Goal: Task Accomplishment & Management: Manage account settings

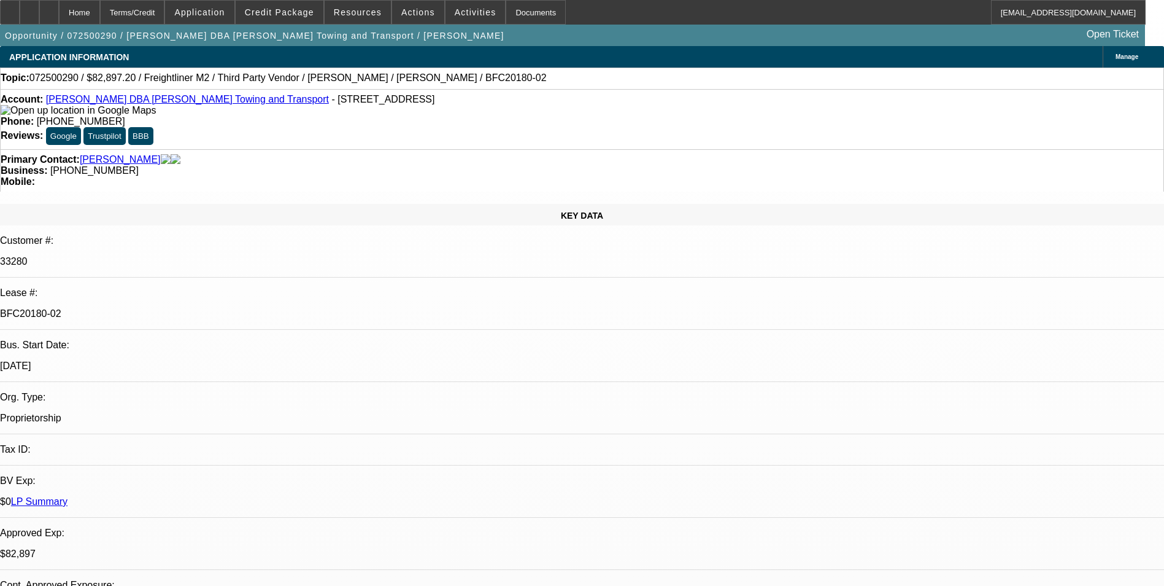
select select "0.1"
select select "0"
select select "6"
select select "0.1"
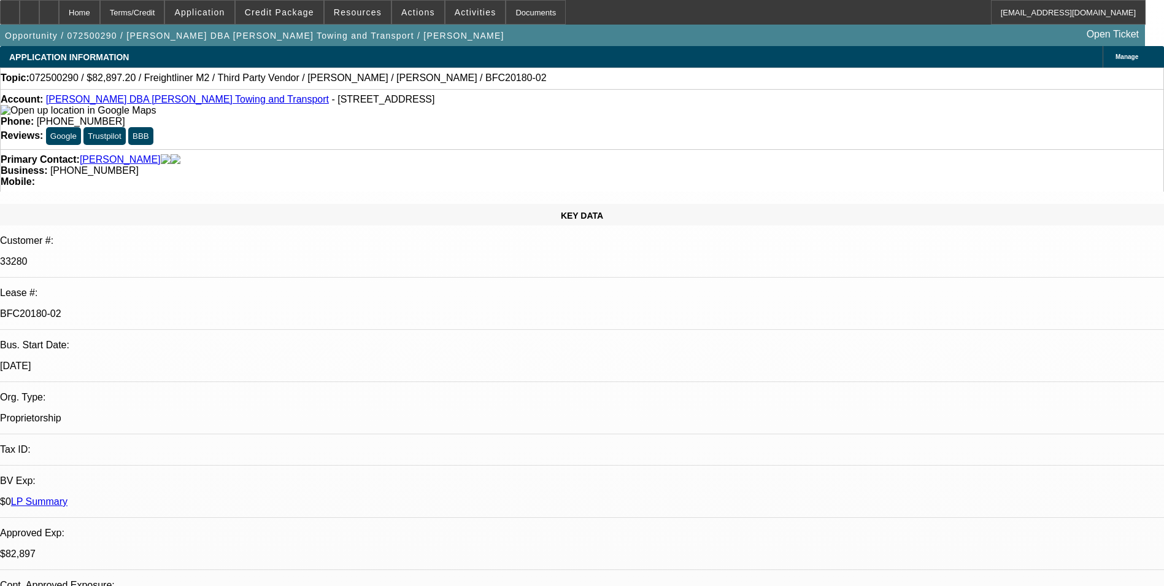
select select "0"
select select "6"
select select "0.1"
select select "0"
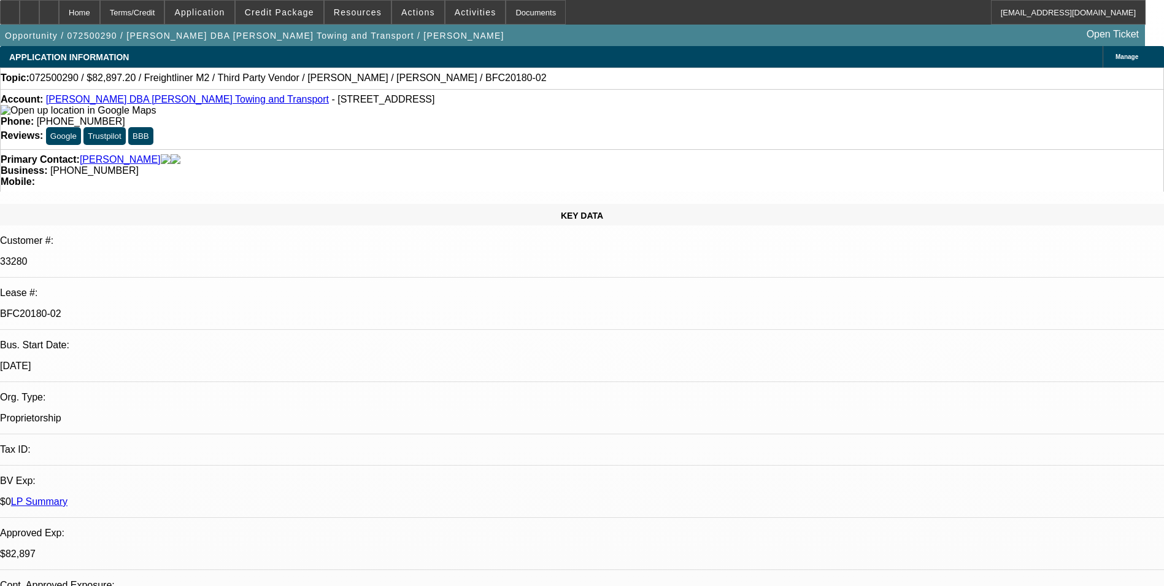
select select "0"
select select "6"
select select "0.1"
select select "0"
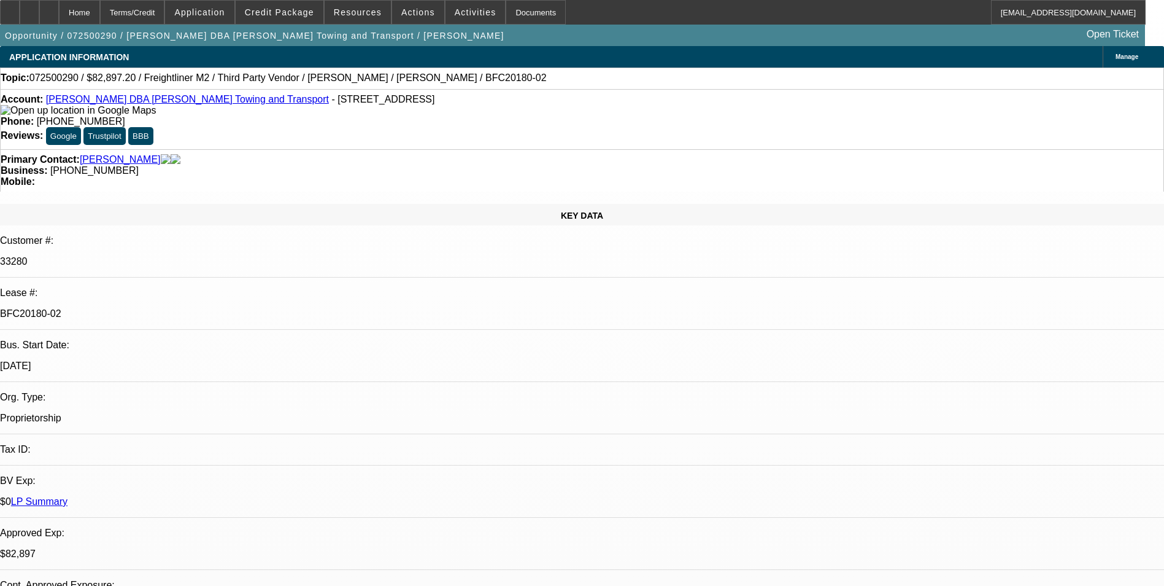
select select "6"
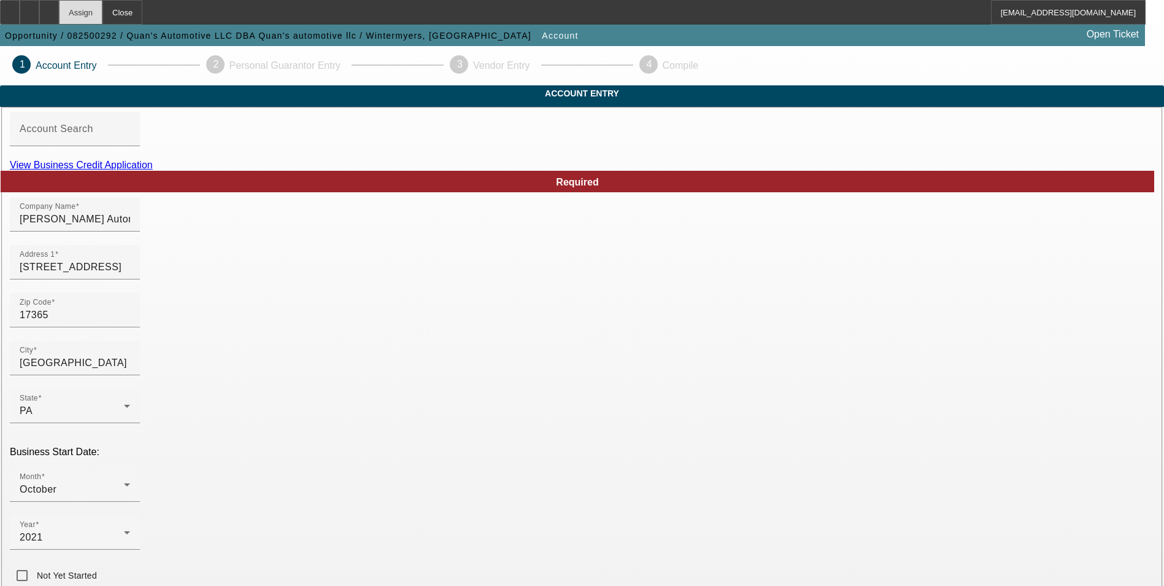
click at [103, 16] on div "Assign" at bounding box center [81, 12] width 44 height 25
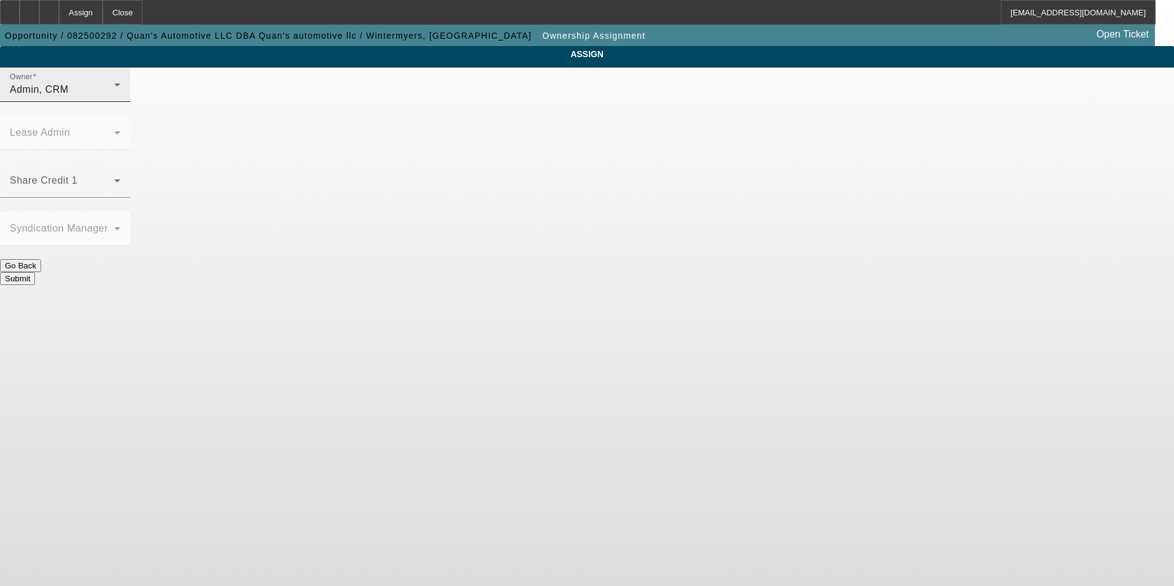
click at [120, 102] on div "Owner Admin, CRM" at bounding box center [65, 85] width 110 height 34
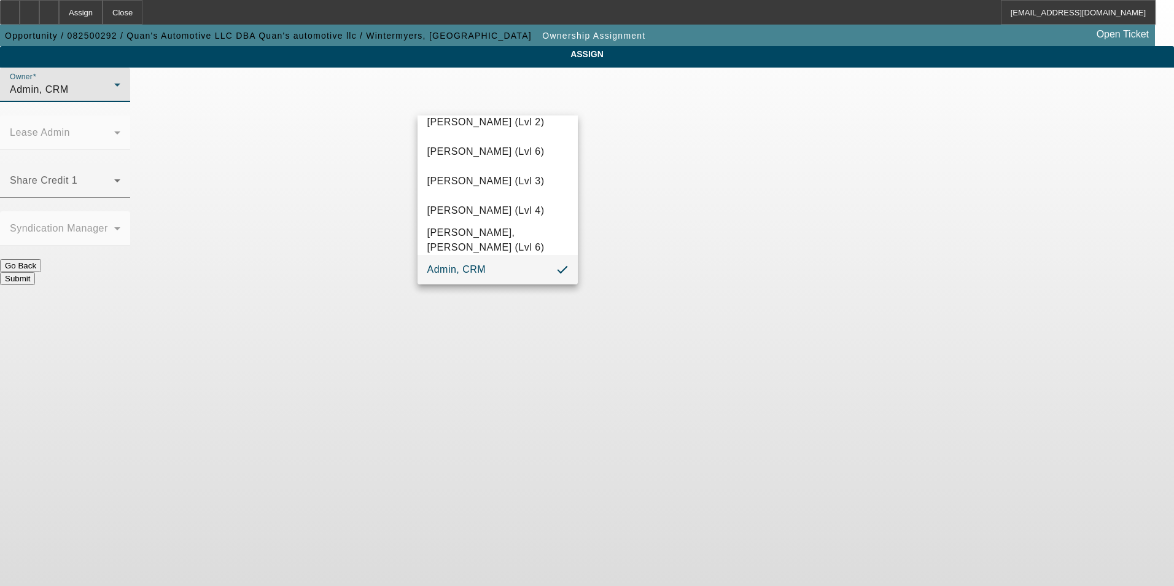
scroll to position [1066, 0]
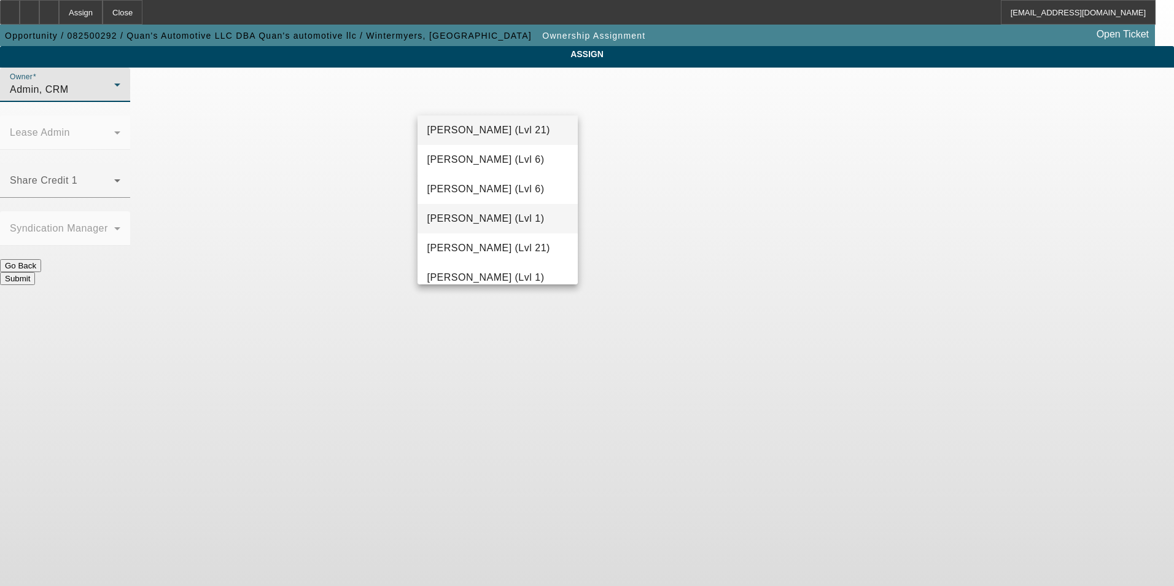
click at [497, 214] on span "McDonough, Lucas (Lvl 1)" at bounding box center [485, 218] width 117 height 15
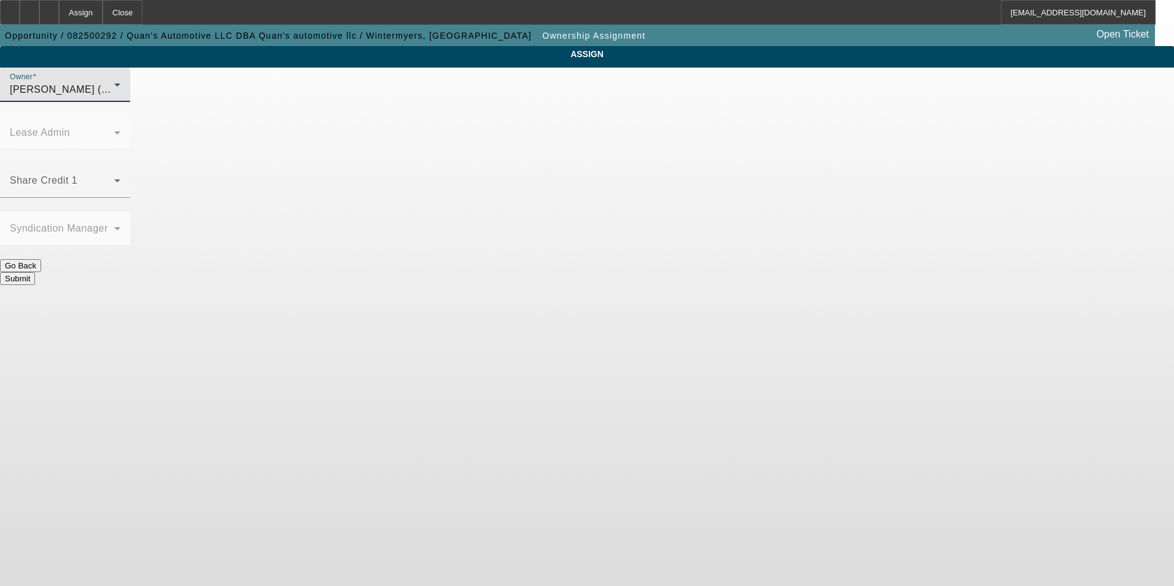
click at [623, 272] on div "Submit" at bounding box center [587, 278] width 1174 height 13
click at [35, 272] on button "Submit" at bounding box center [17, 278] width 35 height 13
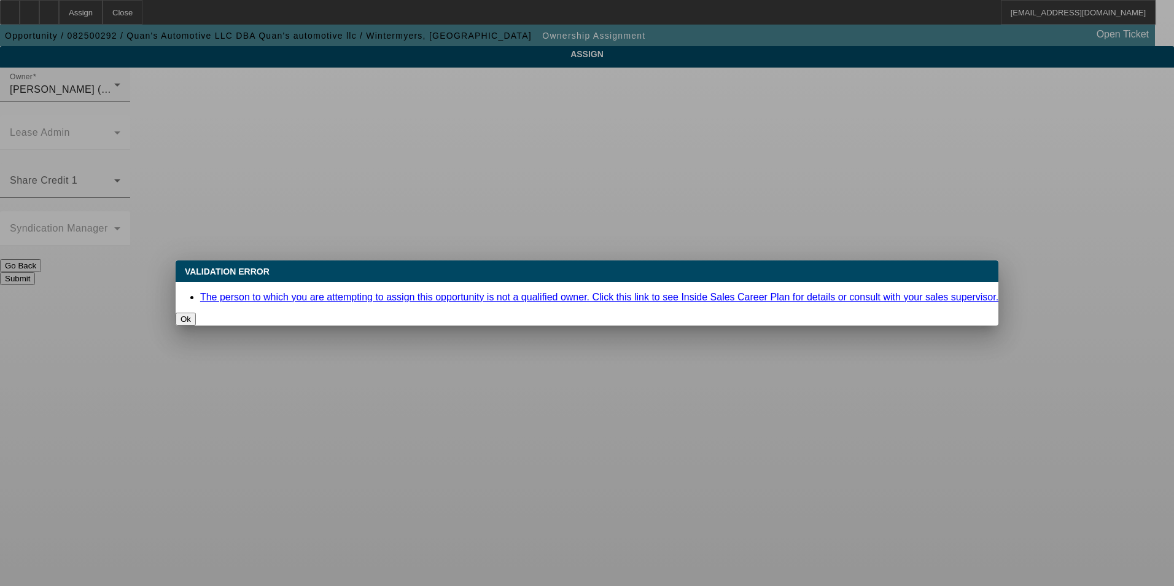
click at [196, 312] on button "Ok" at bounding box center [186, 318] width 20 height 13
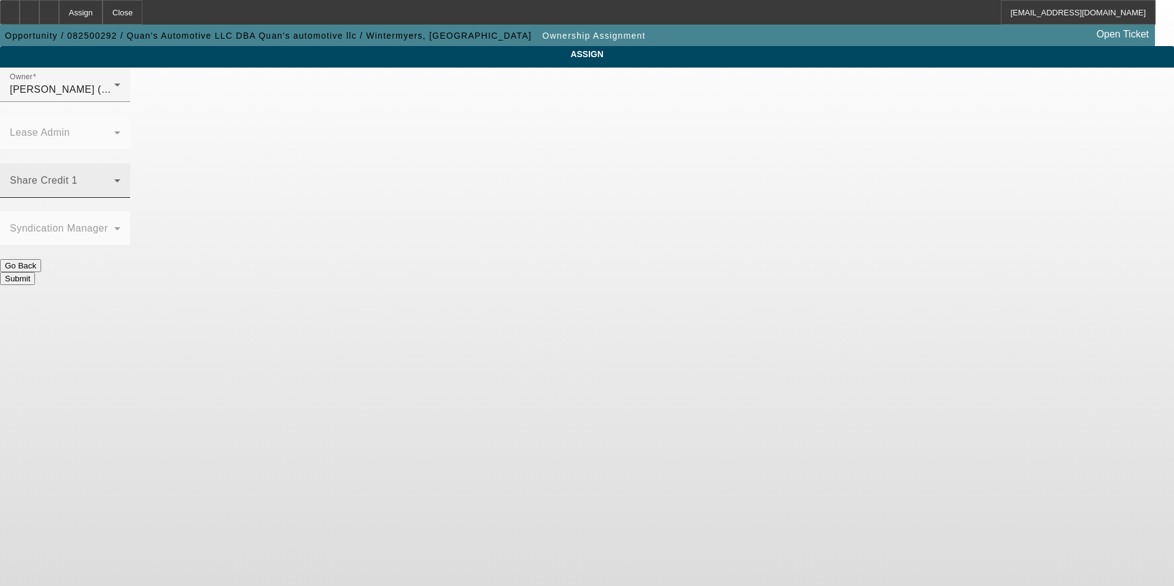
click at [114, 178] on span at bounding box center [62, 185] width 104 height 15
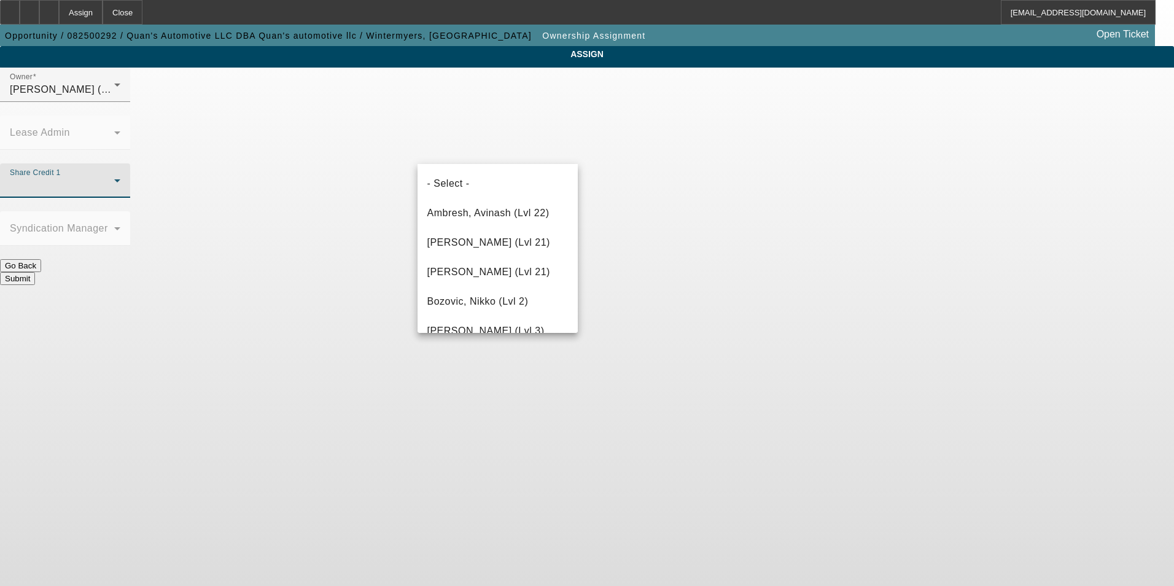
scroll to position [1074, 0]
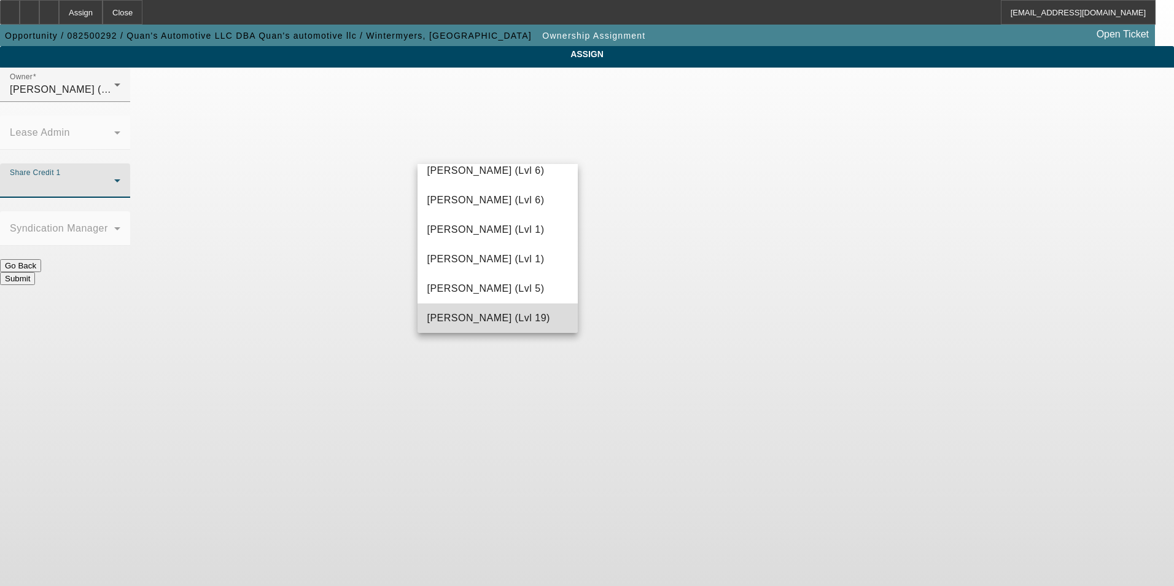
click at [501, 318] on span "O'Connor, Kevin (Lvl 19)" at bounding box center [488, 318] width 123 height 15
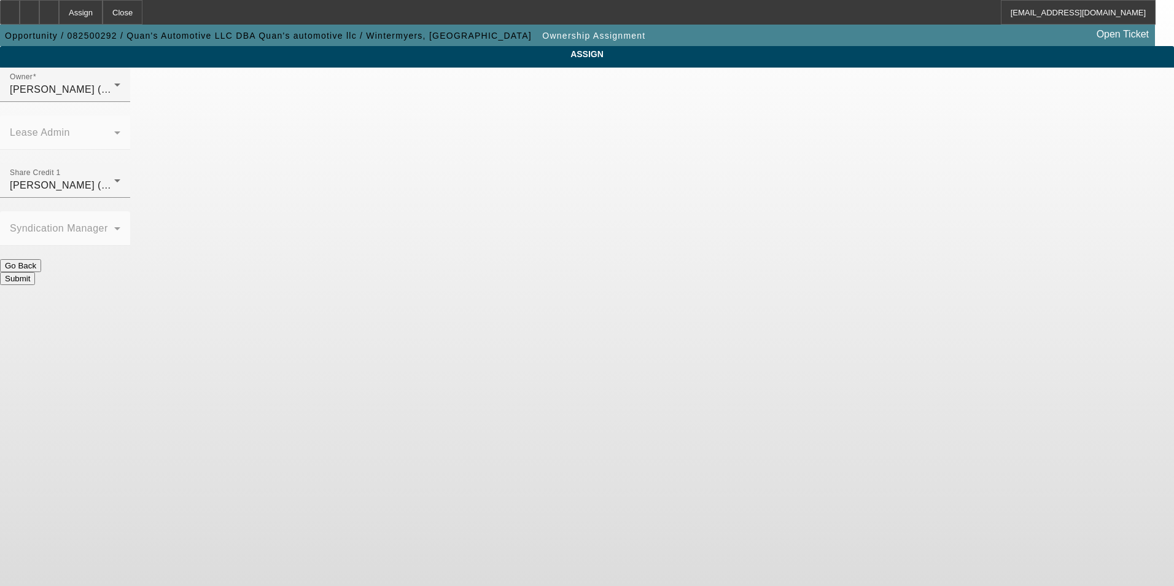
click at [35, 272] on button "Submit" at bounding box center [17, 278] width 35 height 13
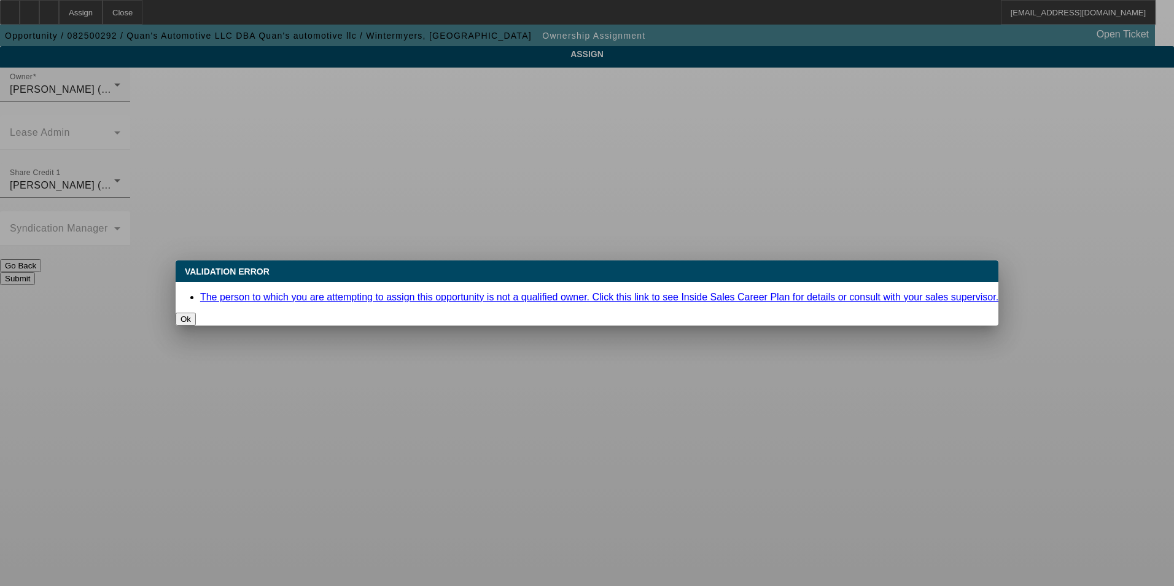
drag, startPoint x: 599, startPoint y: 314, endPoint x: 592, endPoint y: 273, distance: 41.7
click at [196, 314] on button "Ok" at bounding box center [186, 318] width 20 height 13
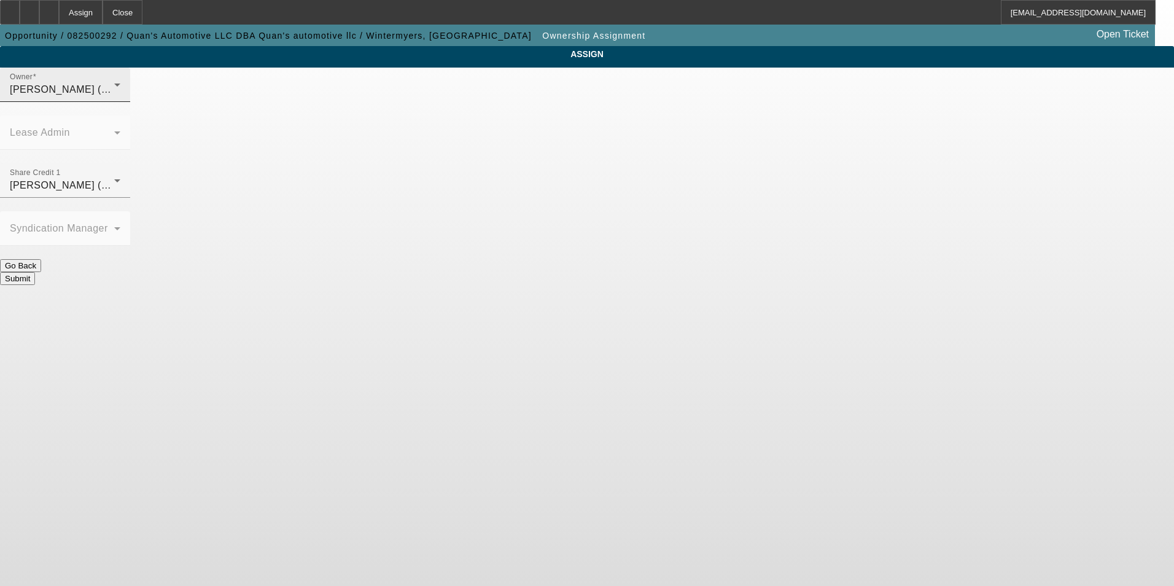
click at [114, 97] on div "McDonough, Lucas (Lvl 1)" at bounding box center [62, 89] width 104 height 15
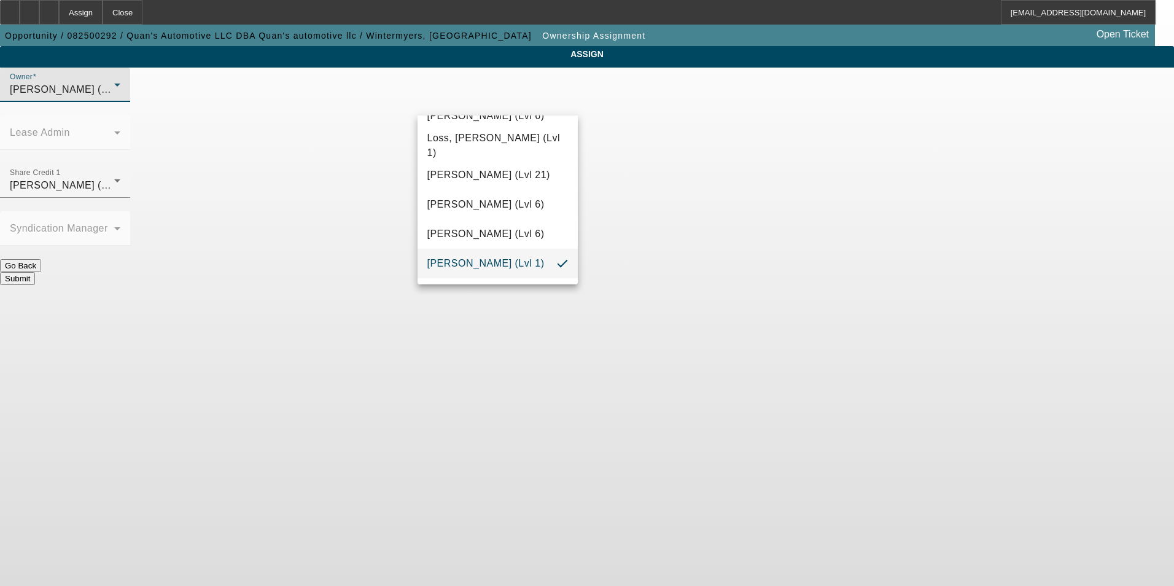
scroll to position [1139, 0]
click at [280, 236] on div at bounding box center [587, 293] width 1174 height 586
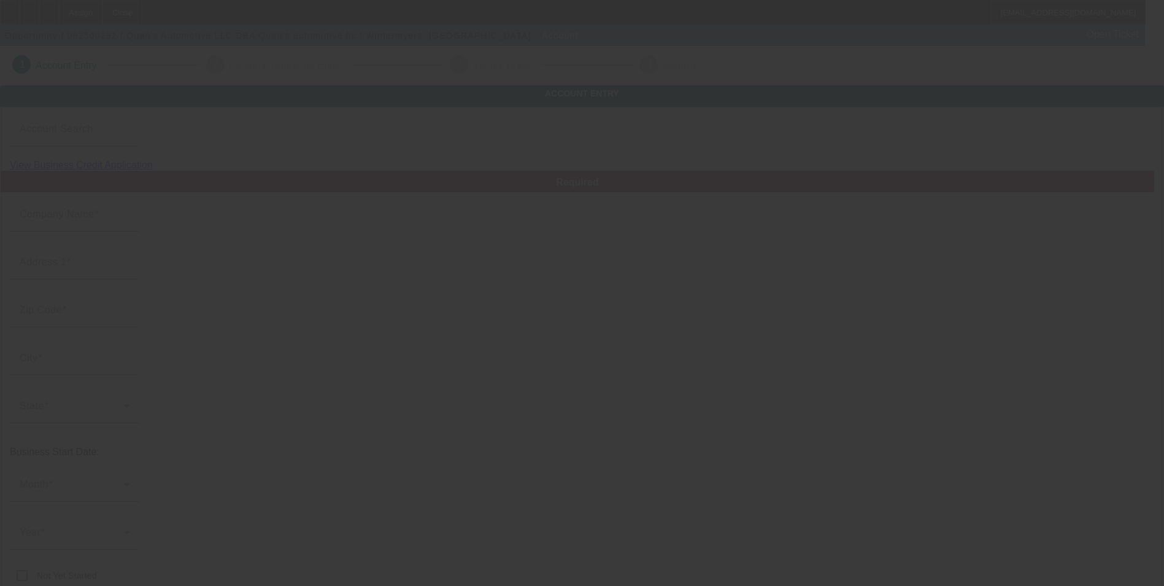
type input "[PERSON_NAME] Automotive LLC"
type input "[STREET_ADDRESS]"
type input "17365"
type input "[GEOGRAPHIC_DATA]"
type input "(717) 324-9456"
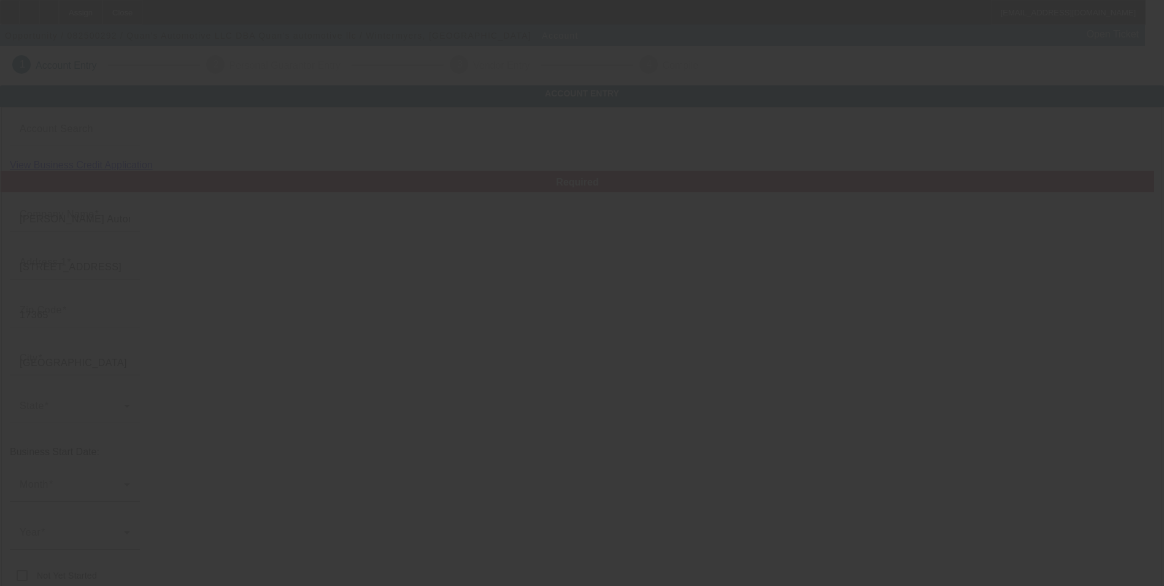
type input "Quan's automotive llc"
type input "nwintermyers14@gmail.com"
type input "88-7258375"
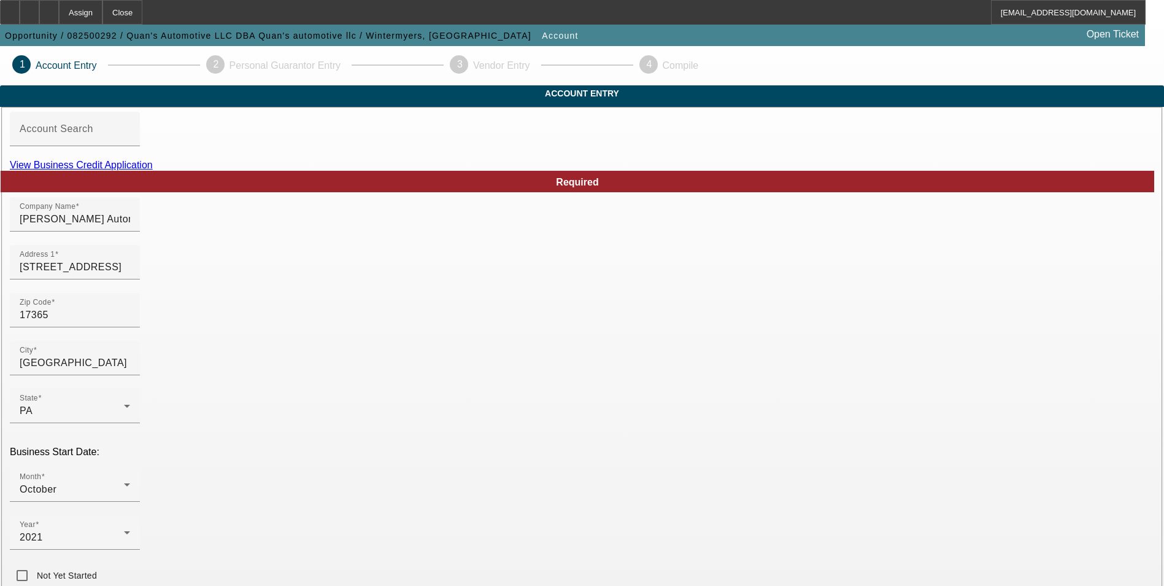
click at [153, 170] on link "View Business Credit Application" at bounding box center [81, 165] width 143 height 10
click at [103, 21] on div "Assign" at bounding box center [81, 12] width 44 height 25
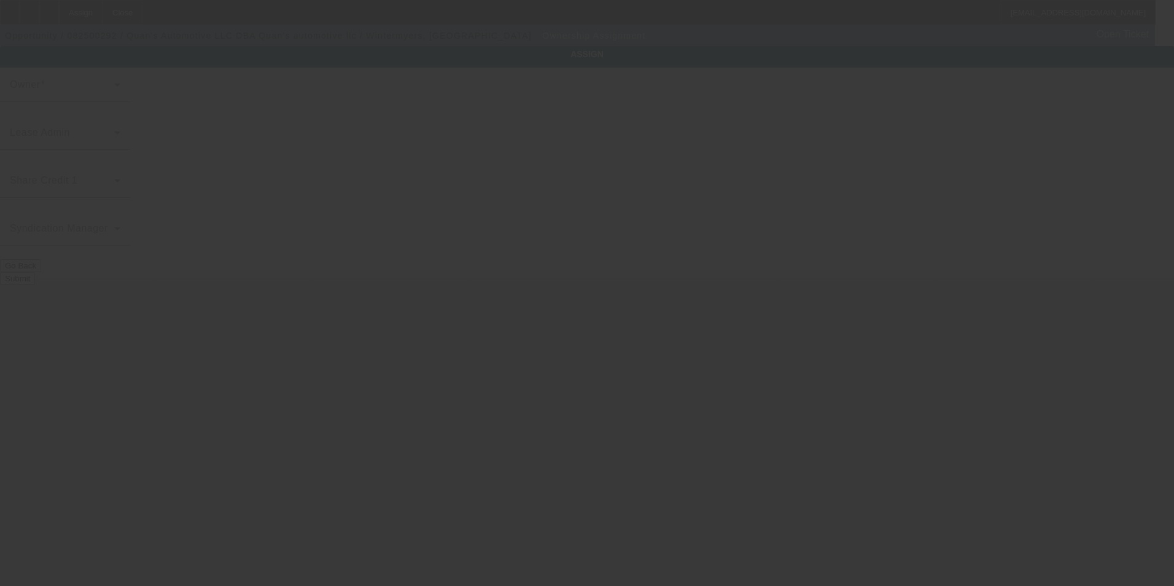
click at [587, 293] on div at bounding box center [587, 293] width 0 height 0
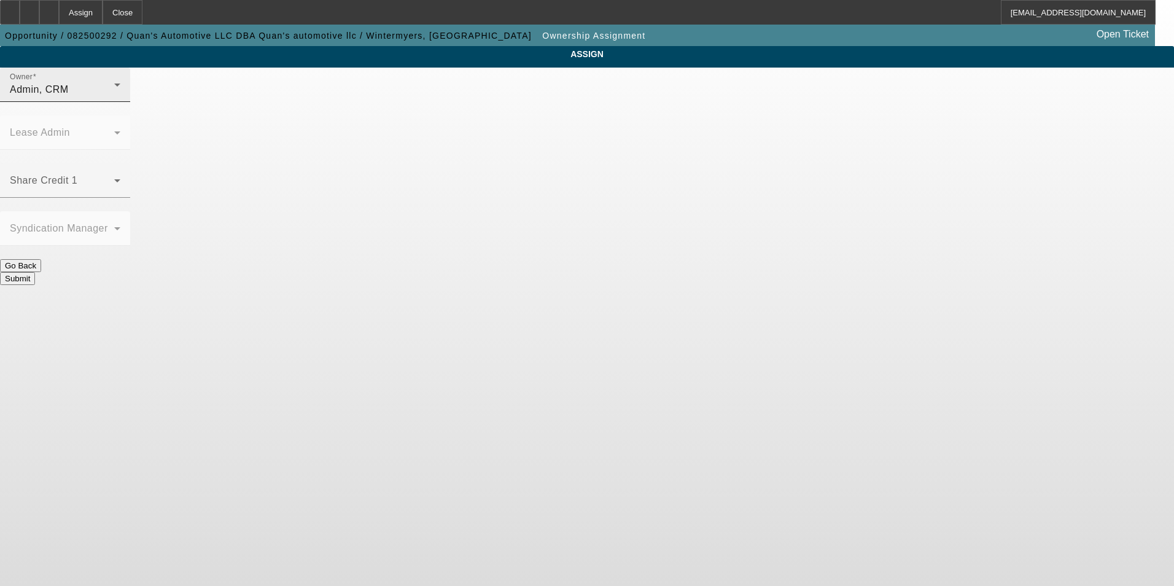
click at [114, 97] on div "Admin, CRM" at bounding box center [62, 89] width 104 height 15
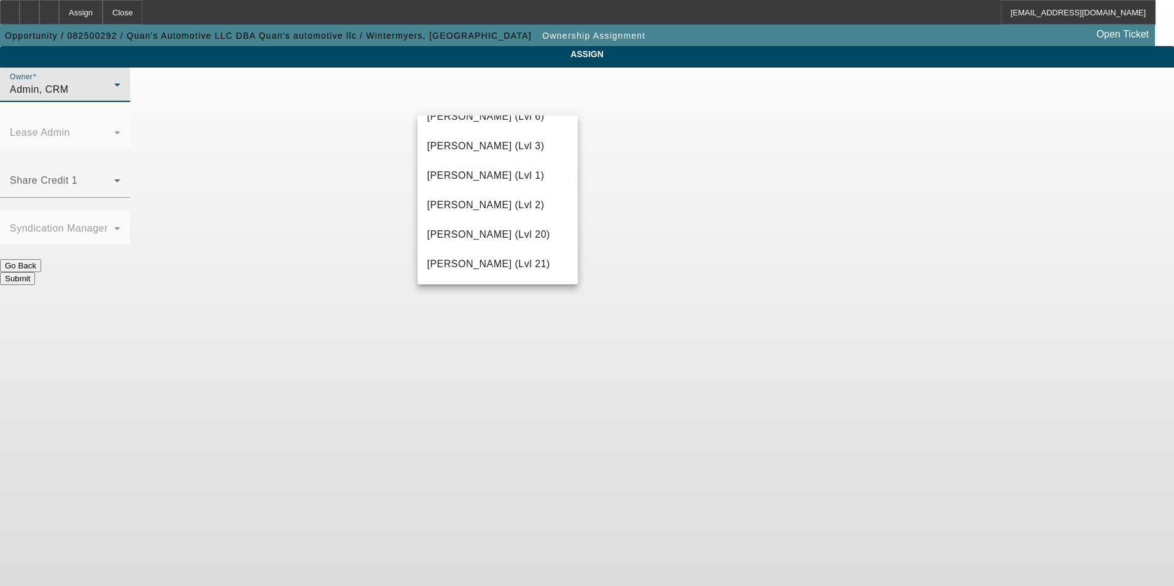
scroll to position [425, 0]
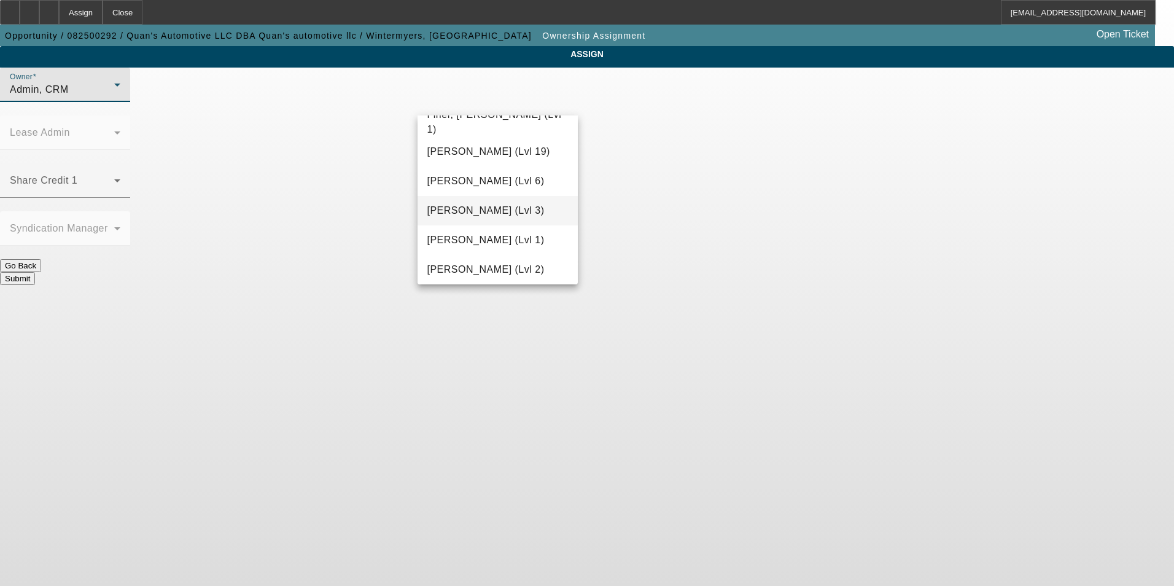
click at [474, 209] on span "Flores, Brian (Lvl 3)" at bounding box center [485, 210] width 117 height 15
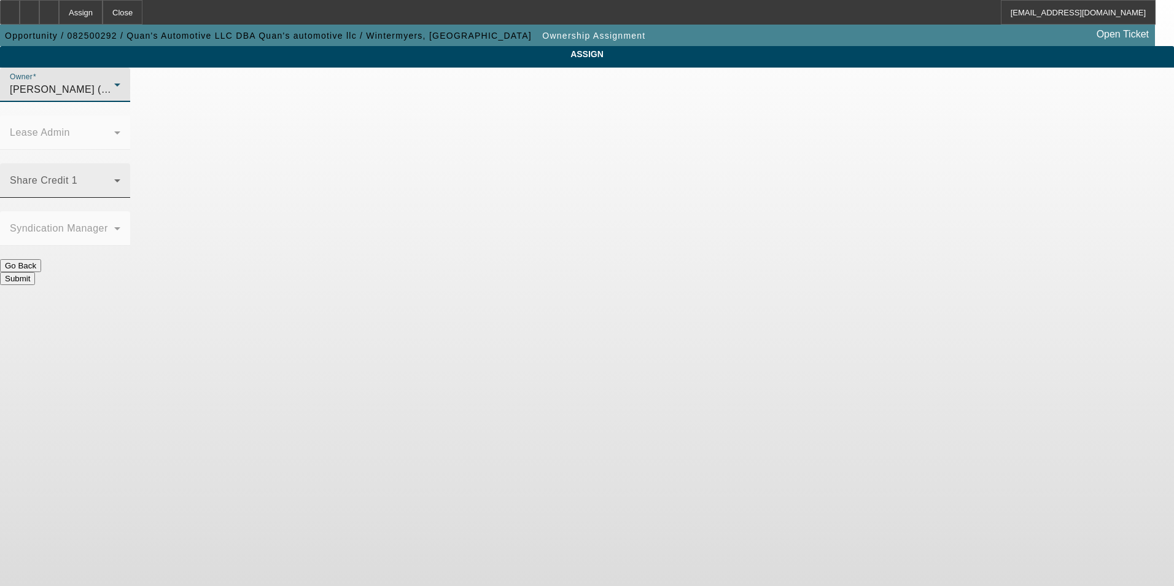
click at [114, 178] on span at bounding box center [62, 185] width 104 height 15
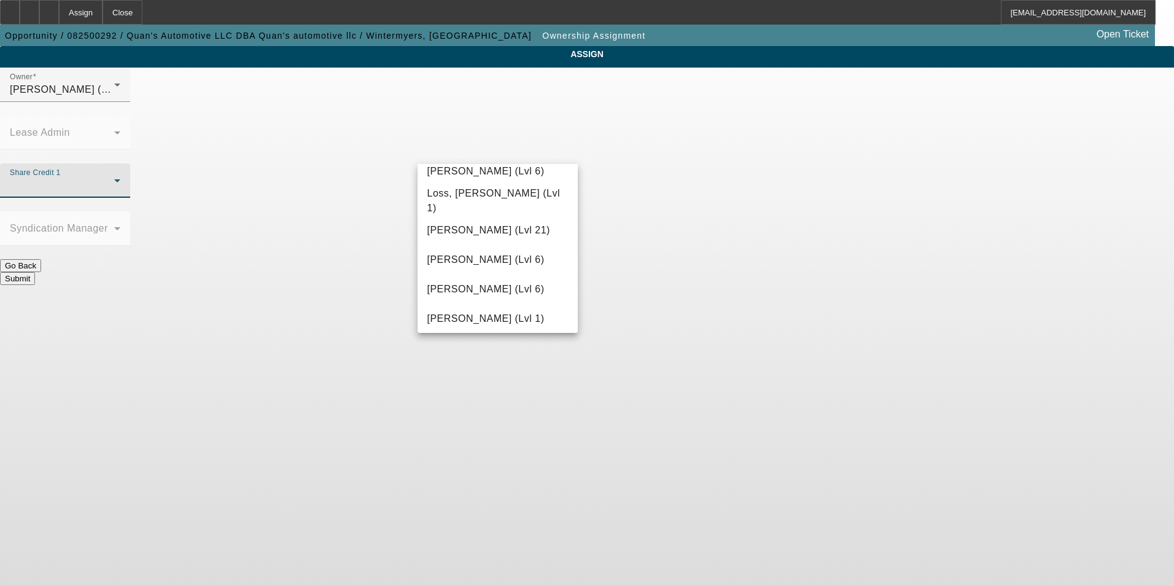
scroll to position [982, 0]
click at [487, 319] on span "McDonough, Lucas (Lvl 1)" at bounding box center [485, 321] width 117 height 15
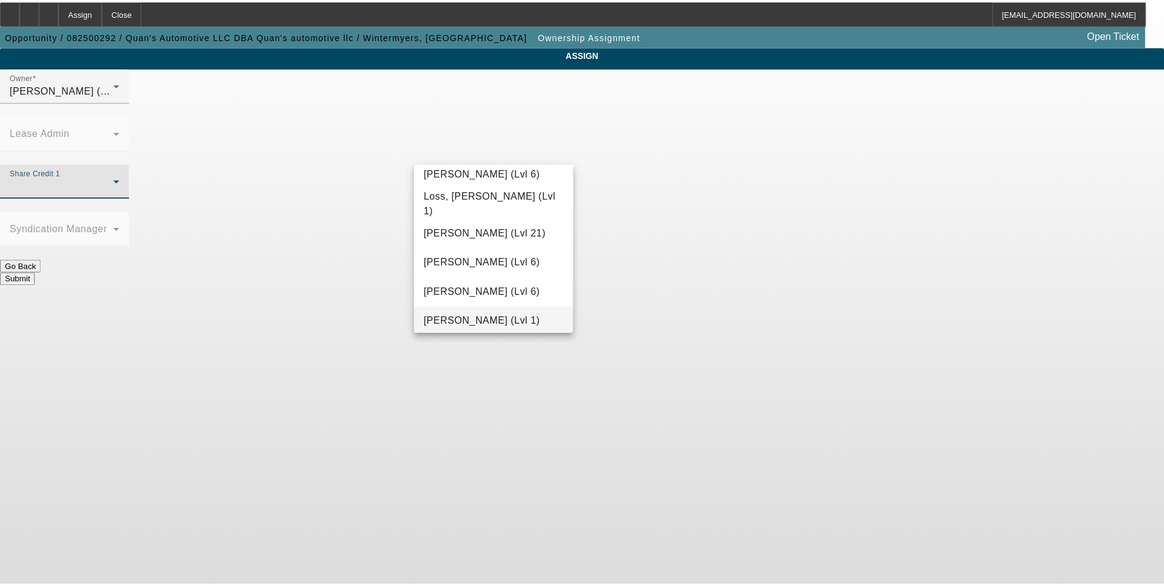
scroll to position [0, 0]
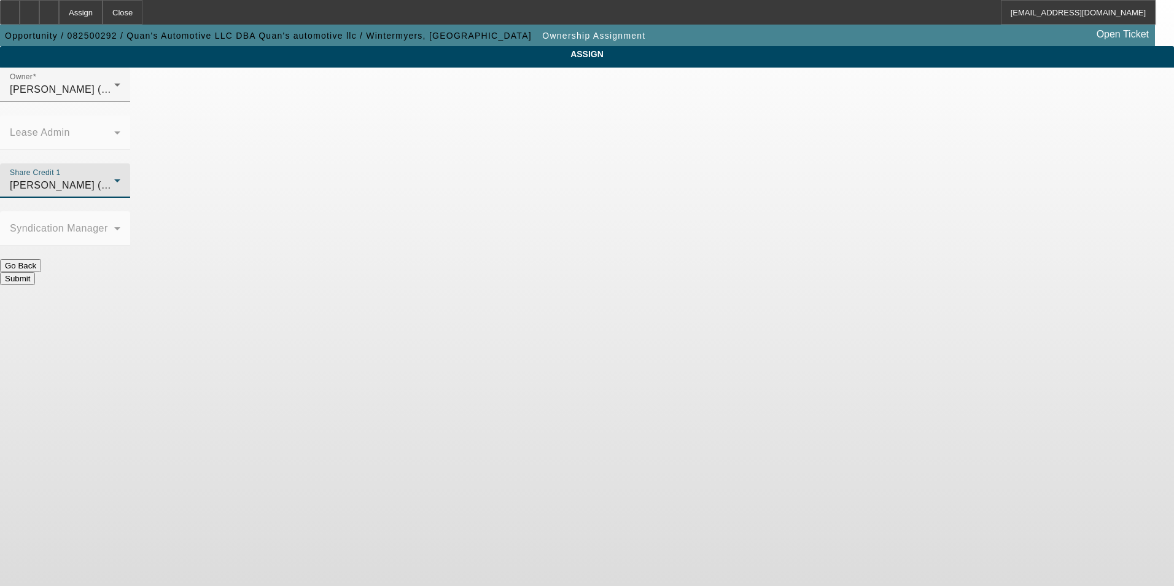
click at [667, 272] on div "Submit" at bounding box center [587, 278] width 1174 height 13
click at [35, 272] on button "Submit" at bounding box center [17, 278] width 35 height 13
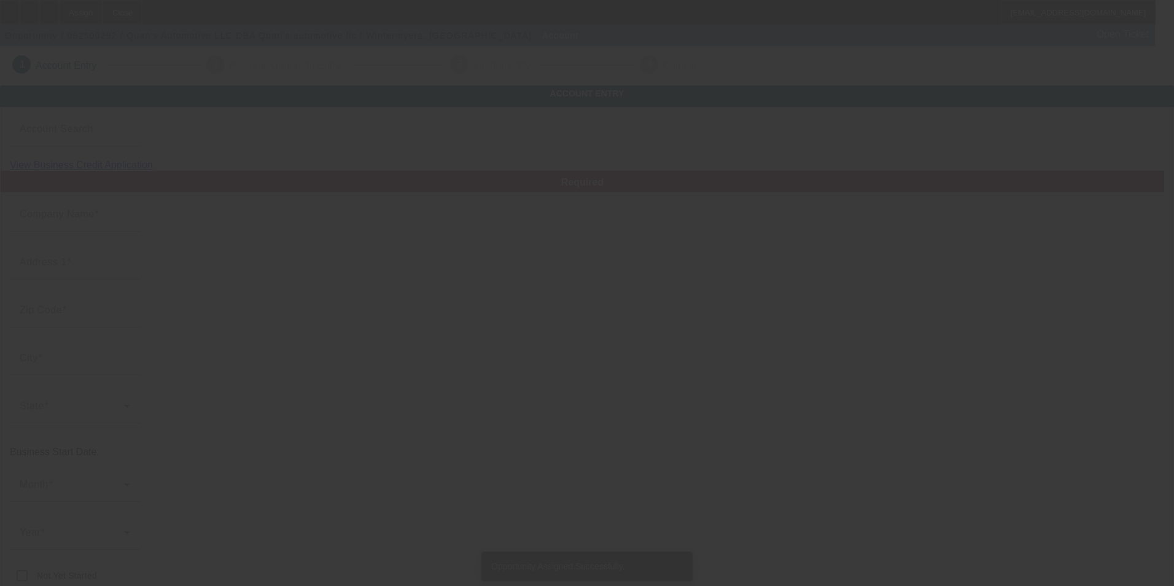
type input "Quan's Automotive LLC"
type input "7520 Carlisle Road"
type input "17365"
type input "Wellsville"
type input "(717) 324-9456"
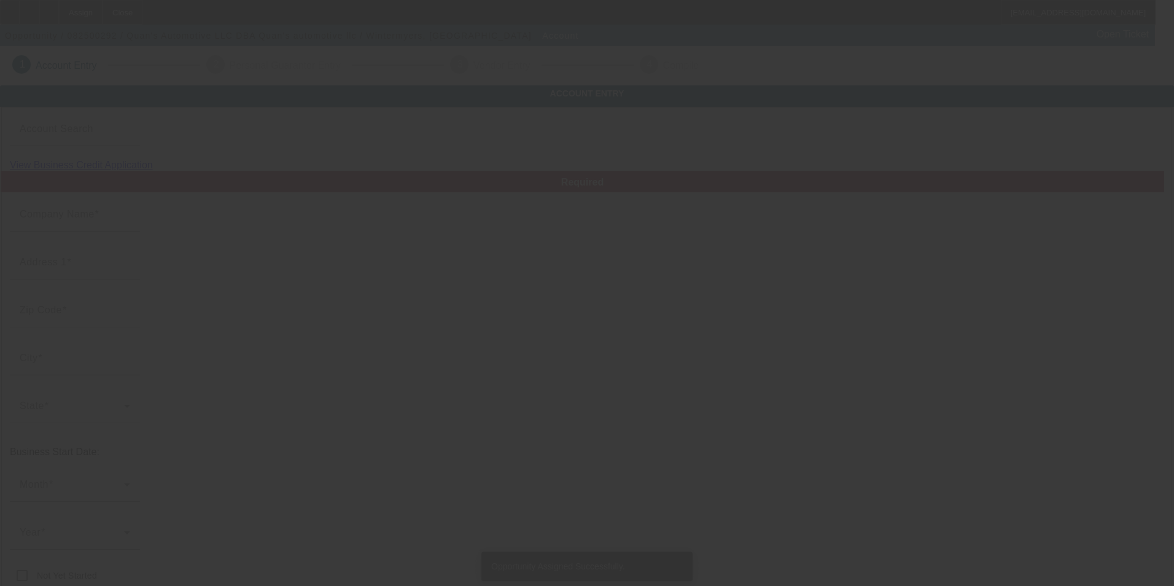
type input "Quan's automotive llc"
type input "nwintermyers14@gmail.com"
type input "88-7258375"
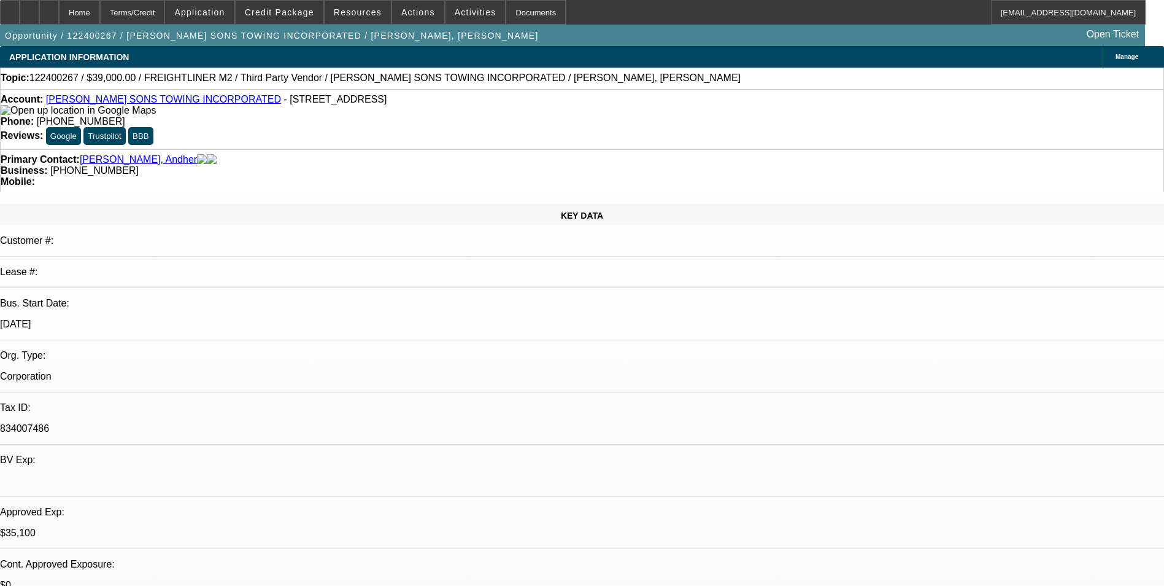
select select "0"
select select "6"
select select "0"
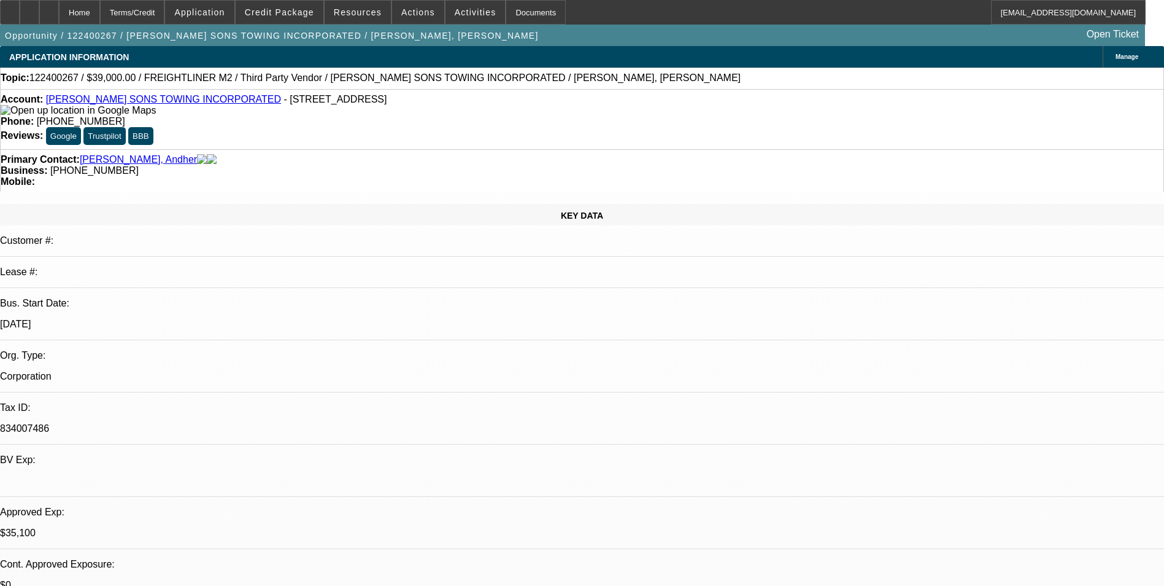
select select "0"
select select "6"
select select "0"
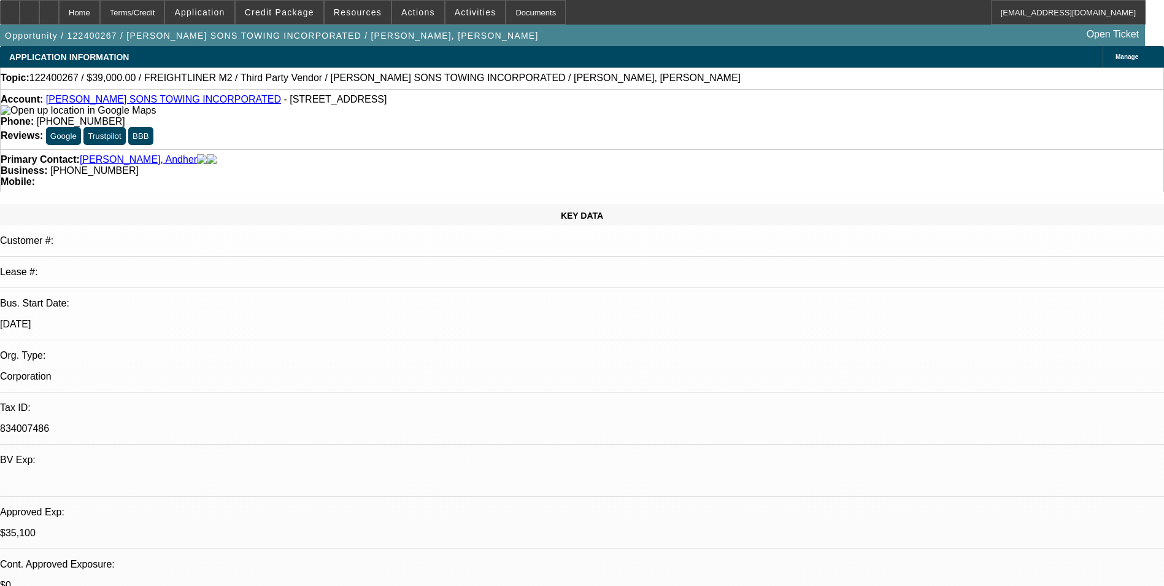
select select "0"
select select "6"
select select "0"
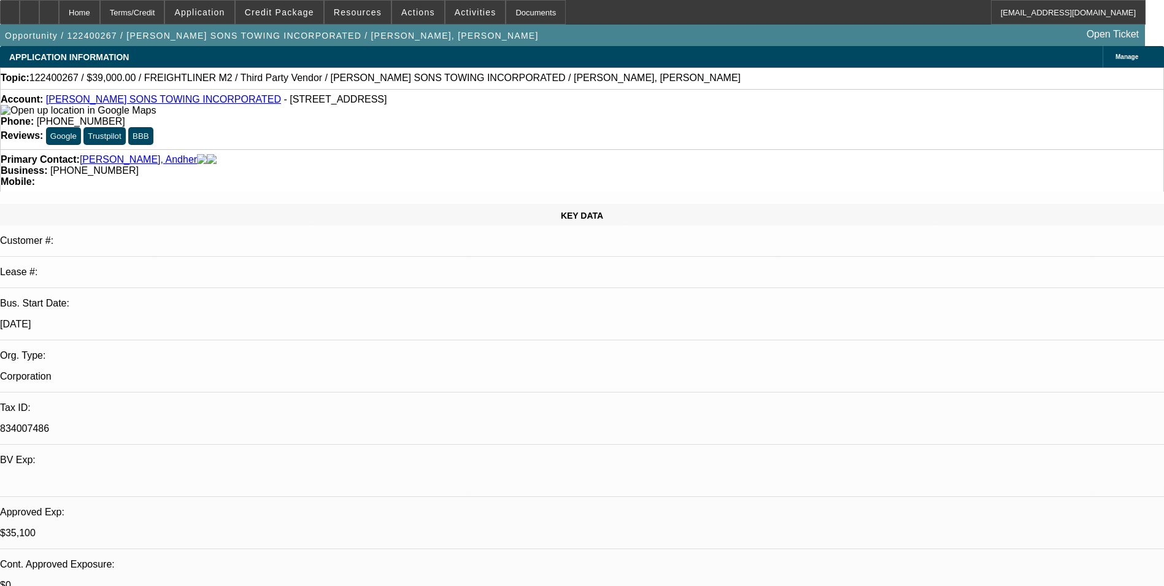
select select "6"
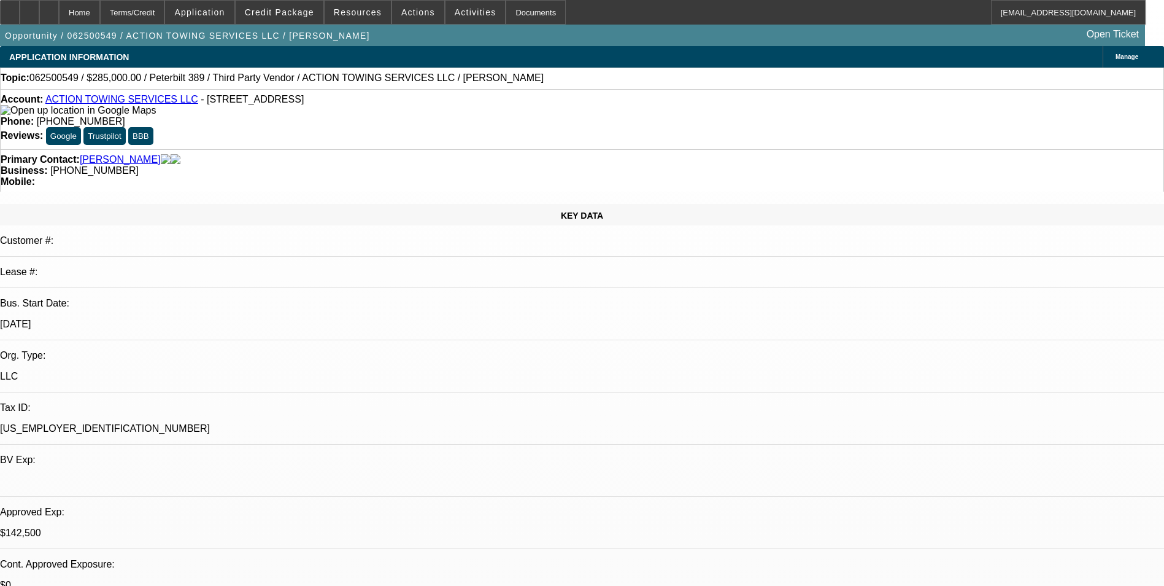
select select "0"
select select "0.1"
select select "0"
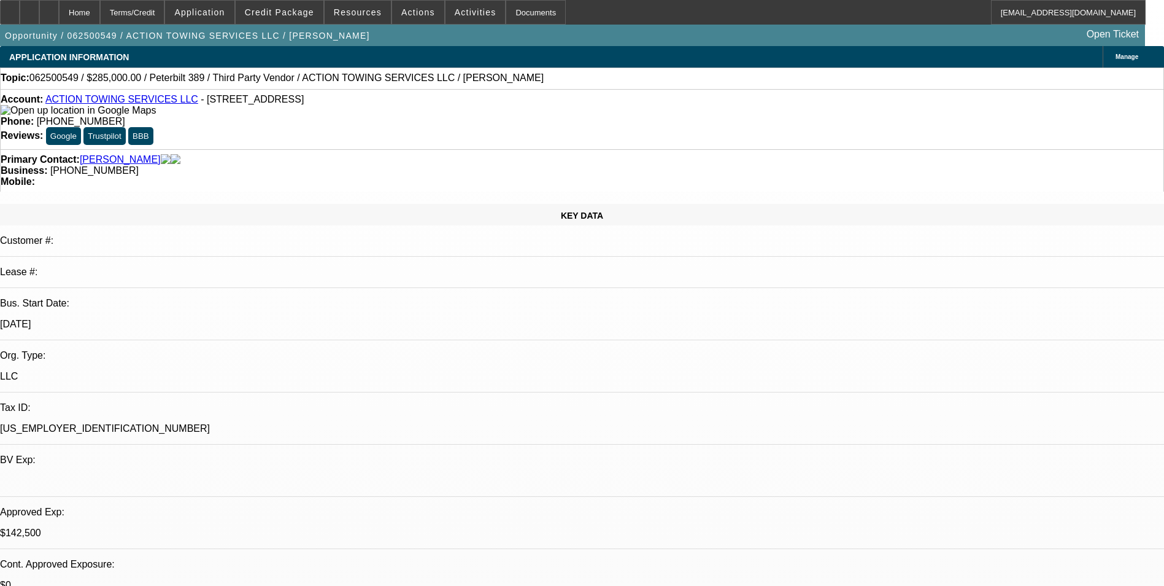
select select "0.1"
select select "0"
select select "0.1"
select select "0"
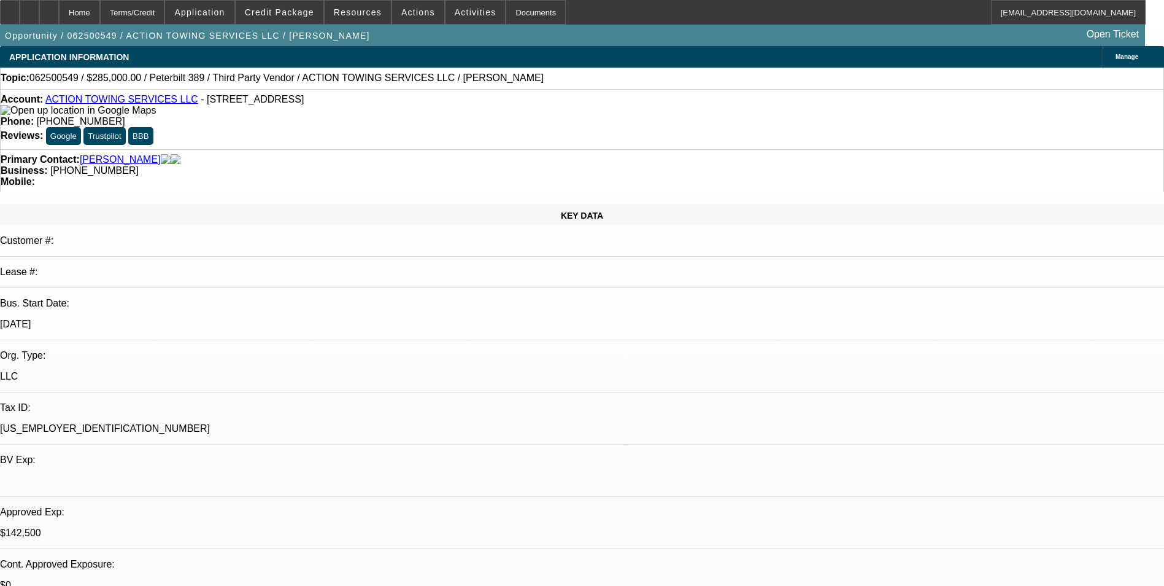
select select "0"
select select "0.1"
select select "1"
select select "3"
select select "4"
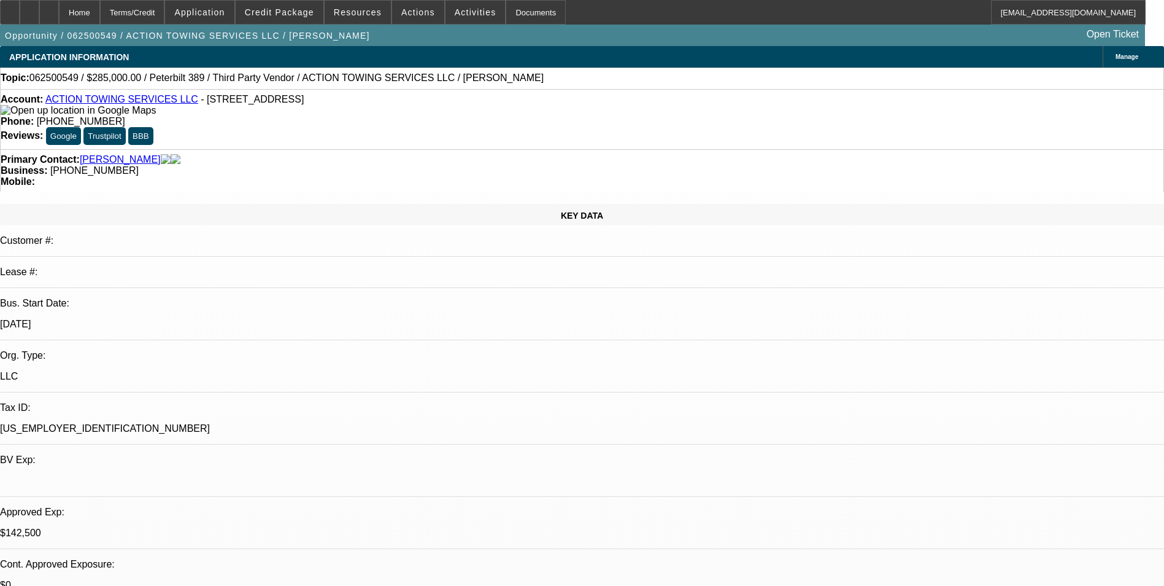
select select "1"
select select "3"
select select "4"
select select "1"
select select "3"
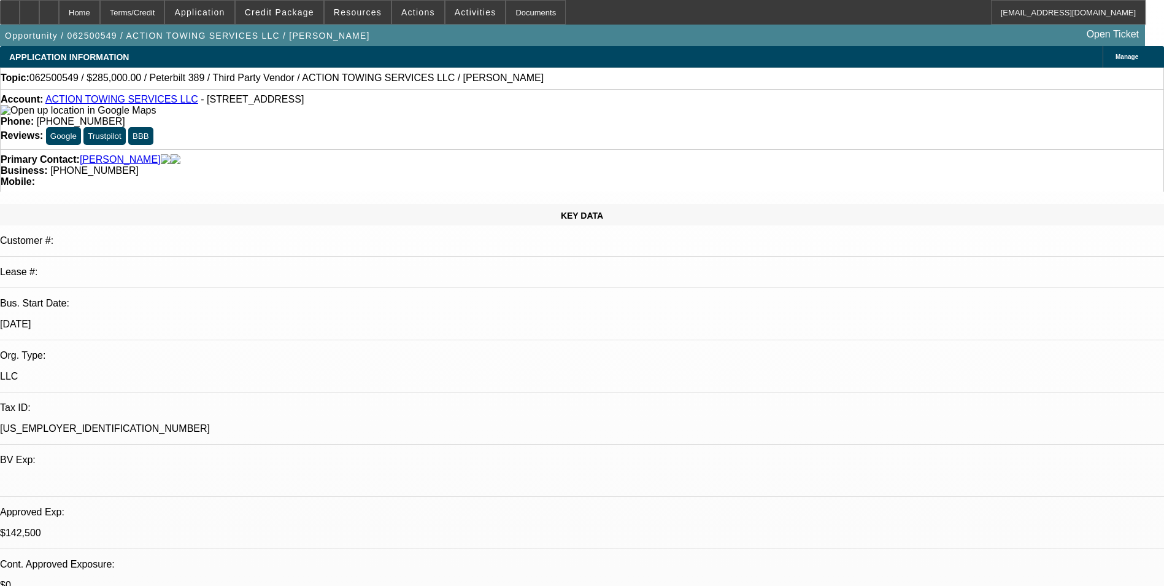
select select "4"
select select "1"
select select "4"
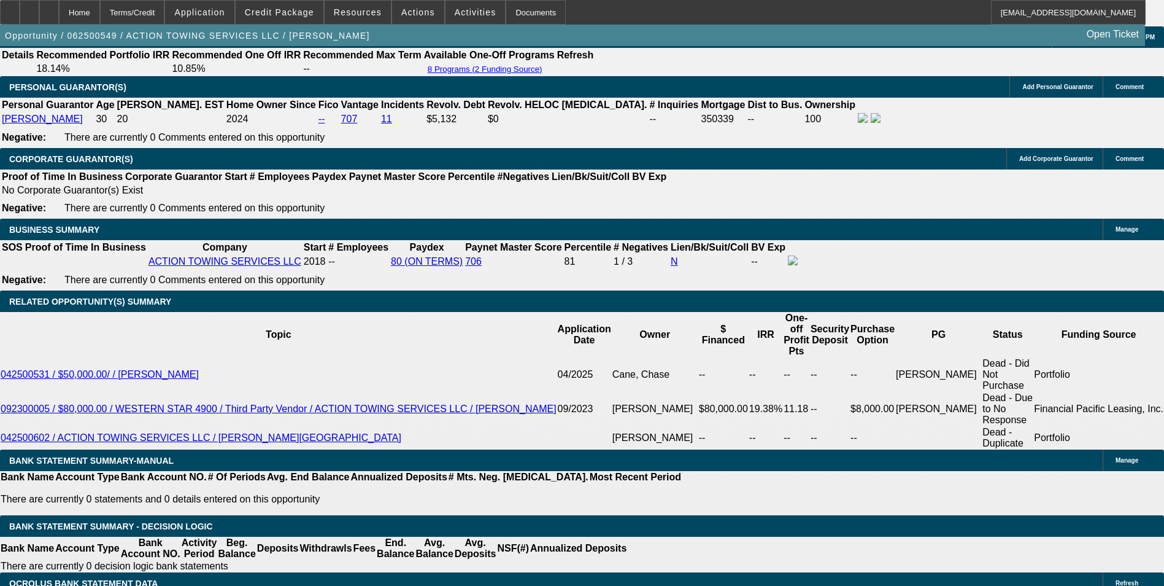
scroll to position [1780, 0]
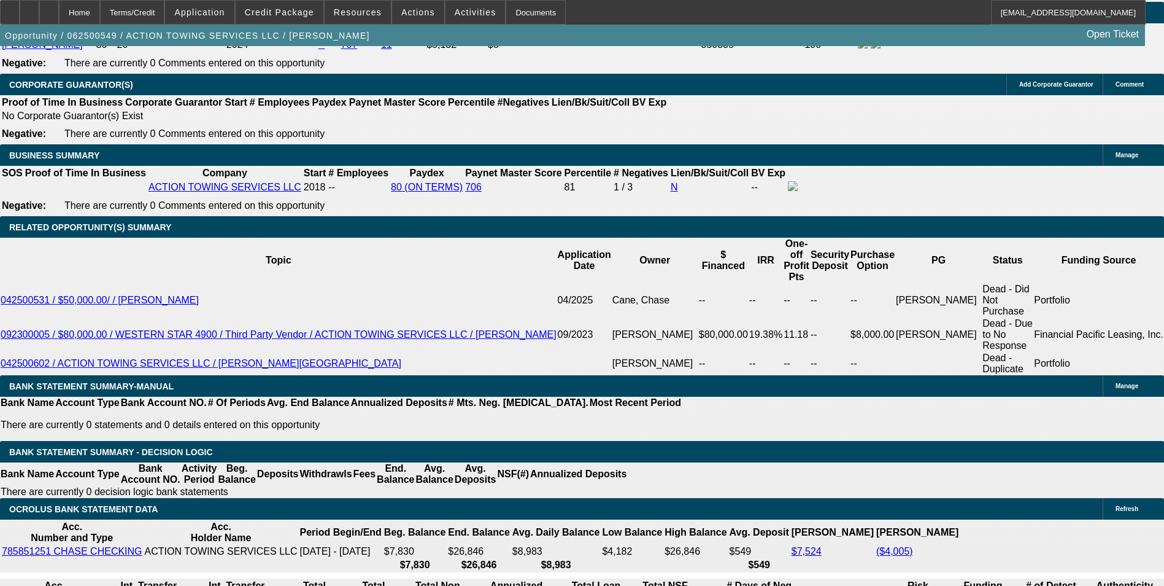
scroll to position [2026, 0]
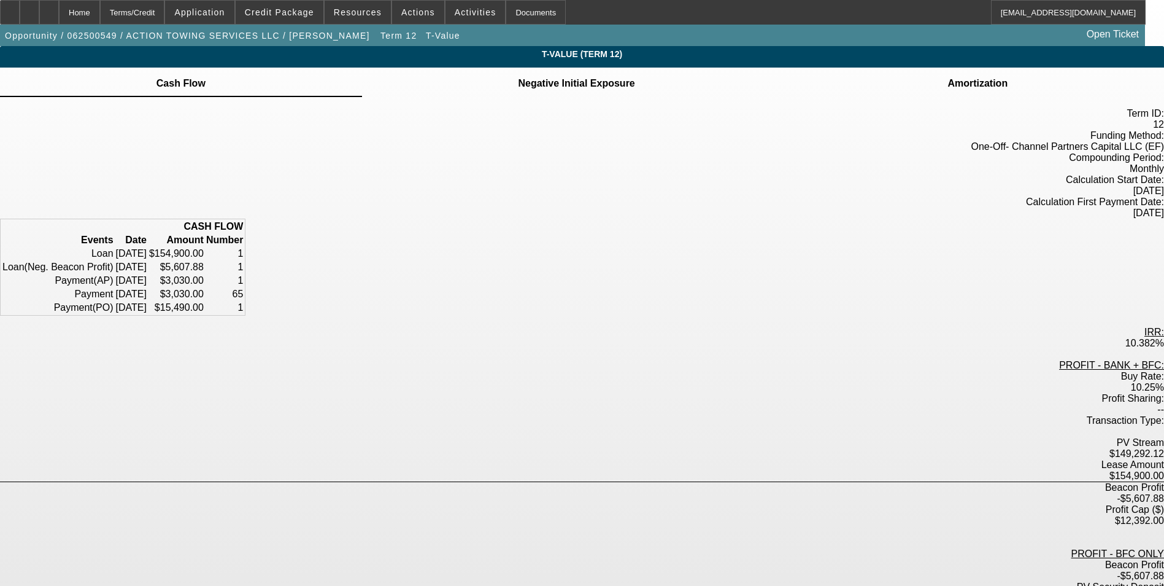
click at [579, 88] on td "Negative Initial Exposure" at bounding box center [576, 83] width 118 height 11
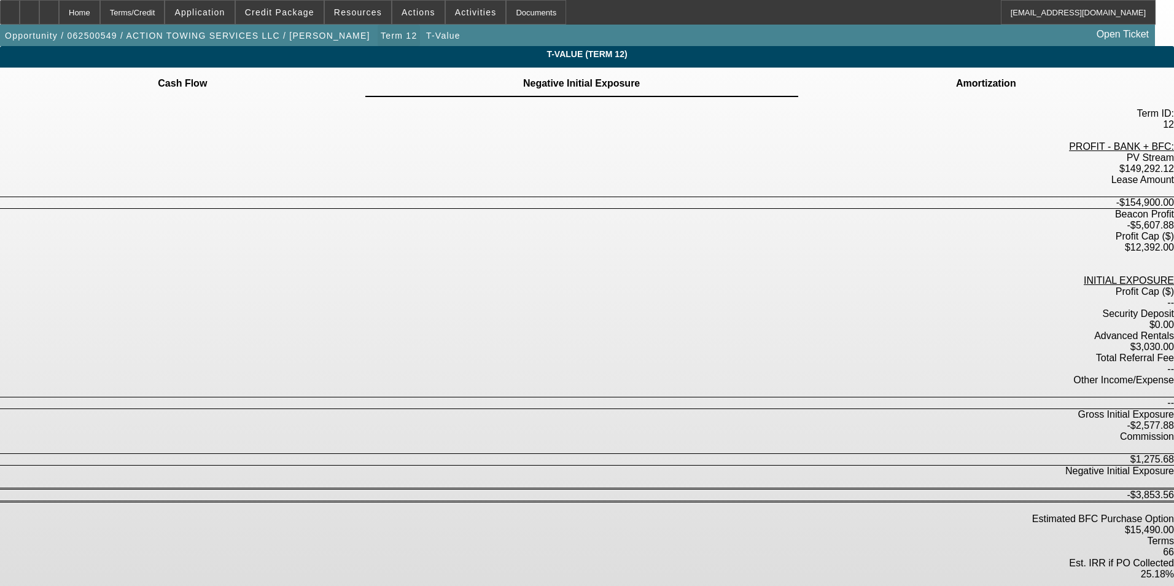
click at [377, 29] on span "button" at bounding box center [398, 35] width 42 height 29
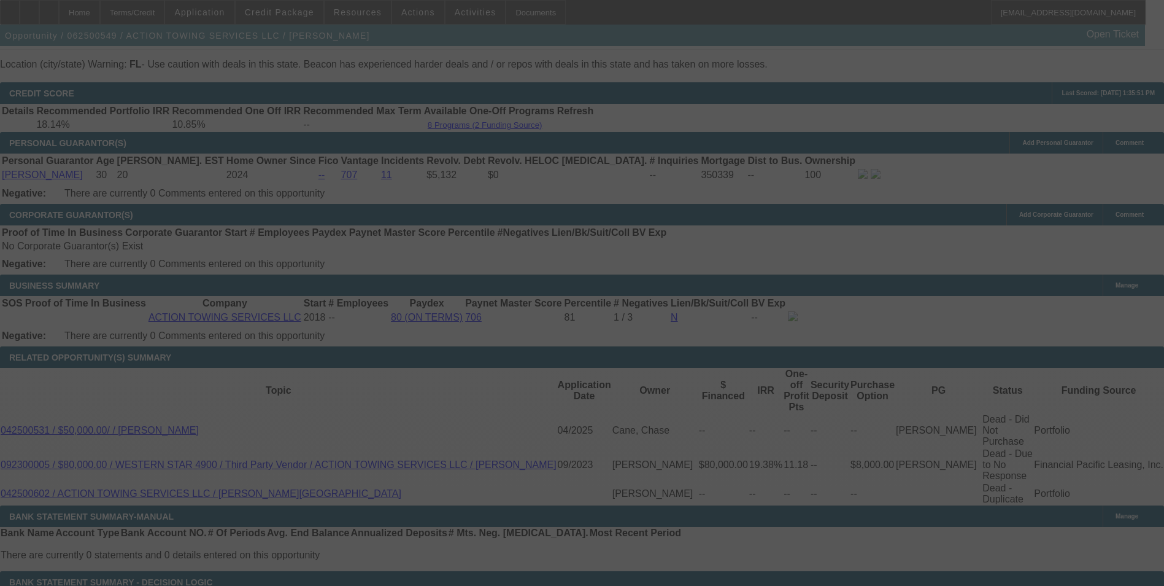
scroll to position [1827, 0]
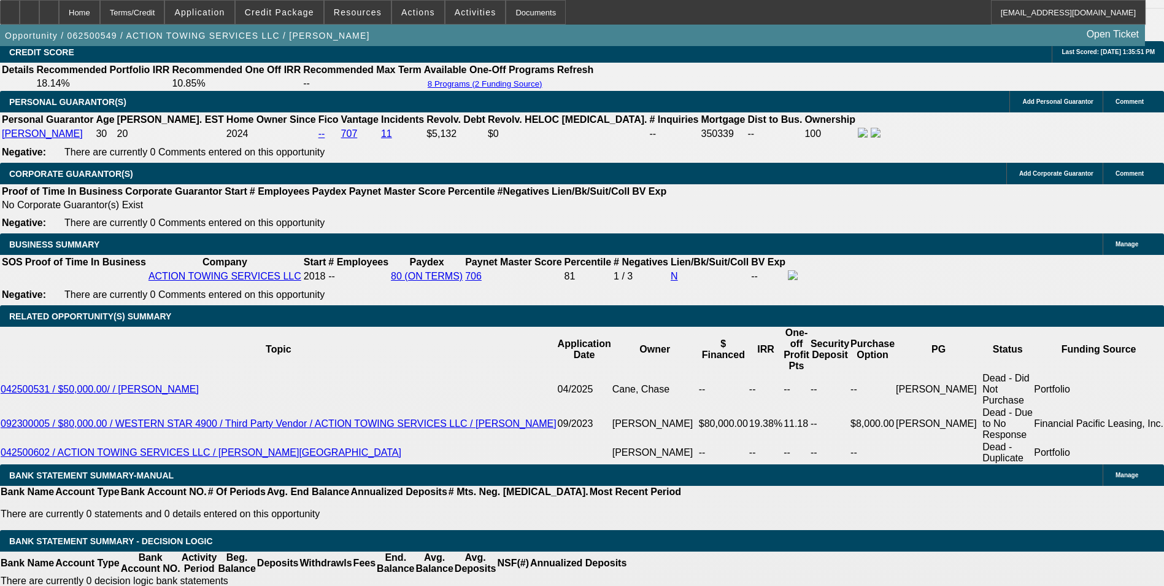
select select "0"
select select "3"
select select "0.1"
select select "4"
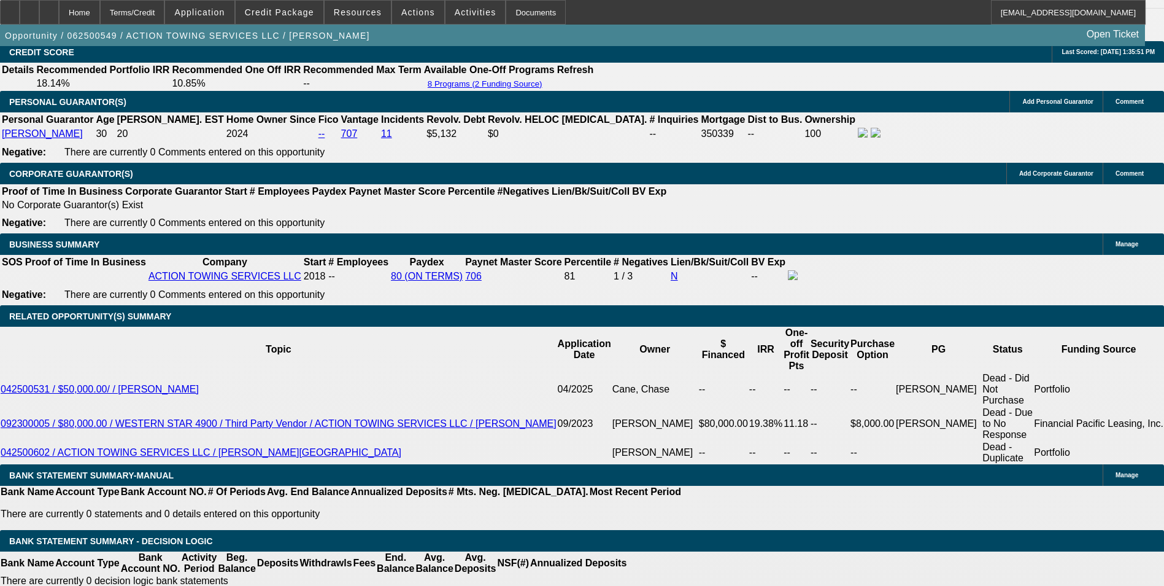
select select "0"
select select "3"
select select "0.1"
select select "4"
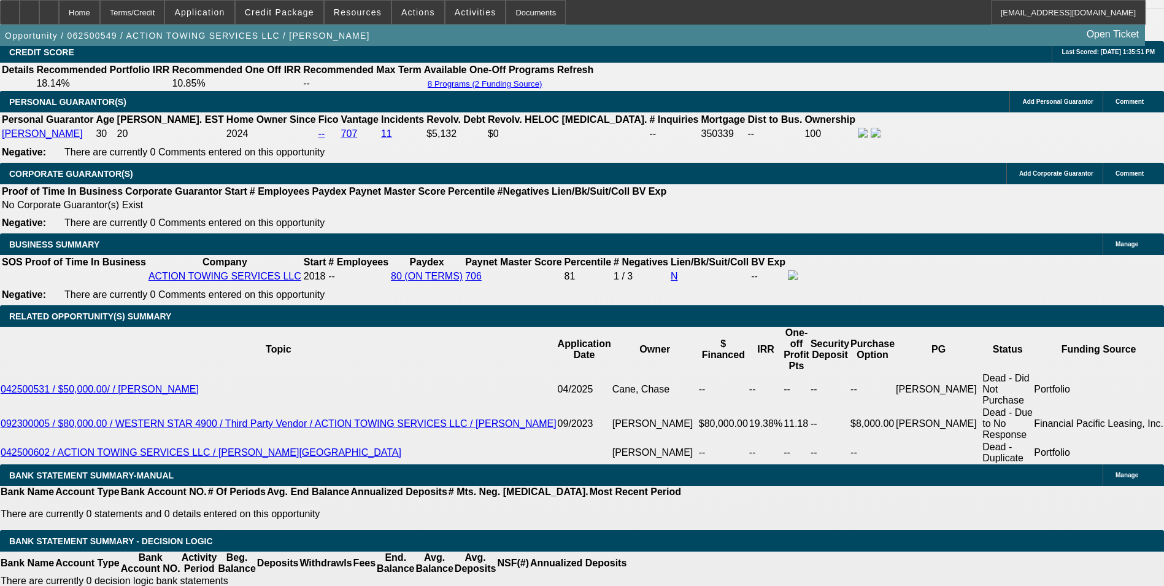
select select "0"
select select "3"
select select "0.1"
select select "4"
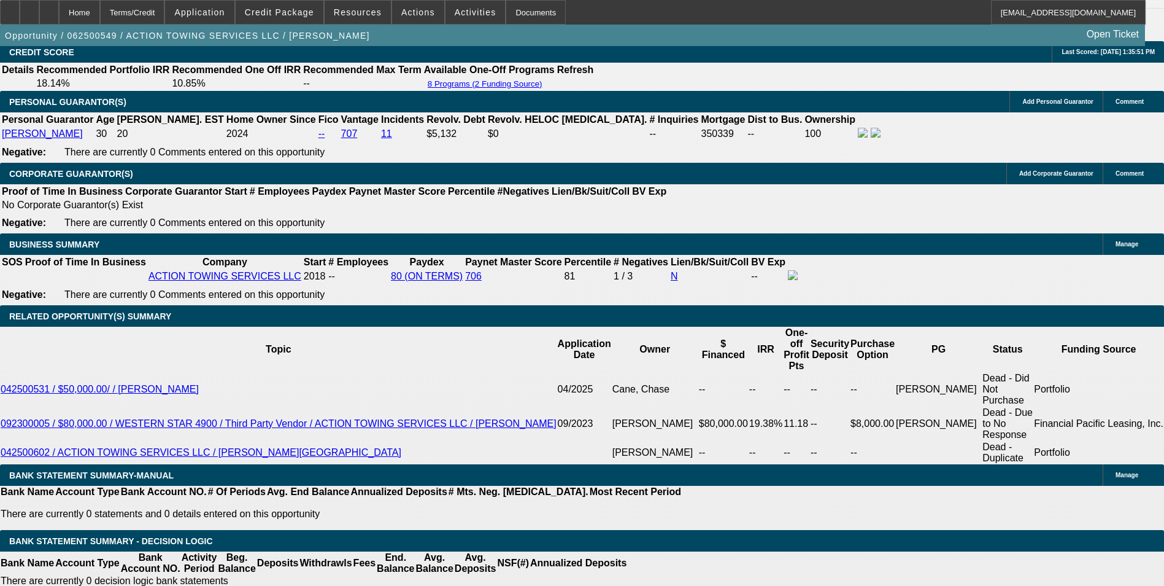
select select "0"
select select "0.1"
select select "4"
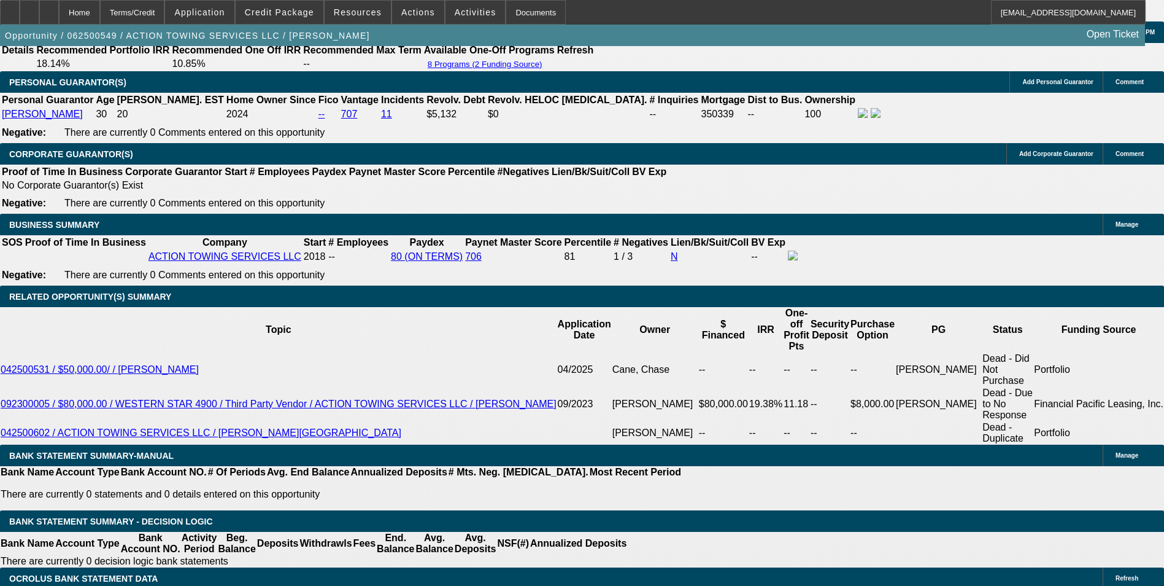
scroll to position [1867, 0]
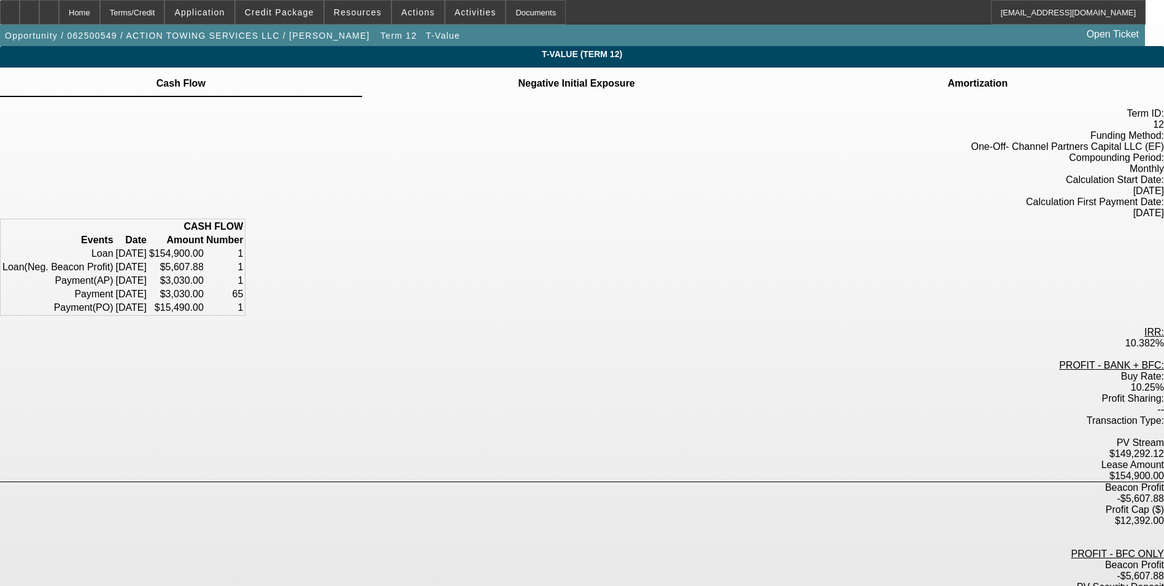
drag, startPoint x: 573, startPoint y: 360, endPoint x: 606, endPoint y: 360, distance: 32.5
click at [606, 382] on div "10.25%" at bounding box center [582, 387] width 1164 height 11
drag, startPoint x: 606, startPoint y: 360, endPoint x: 708, endPoint y: 223, distance: 171.1
click at [244, 247] on tr "Loan 08/12/2025 $154,900.00 1" at bounding box center [123, 253] width 242 height 12
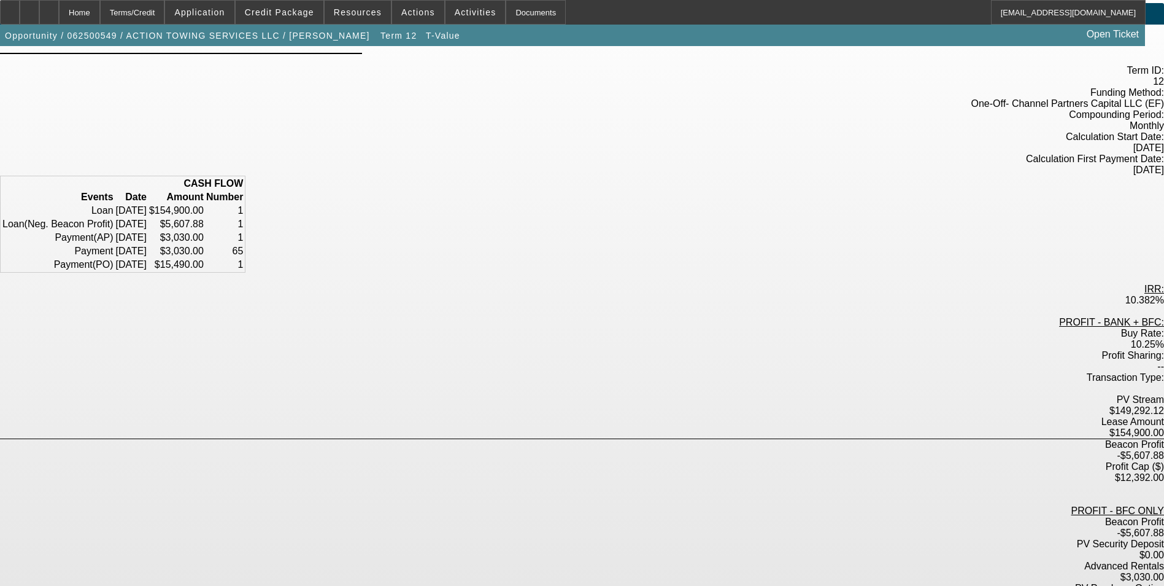
scroll to position [61, 0]
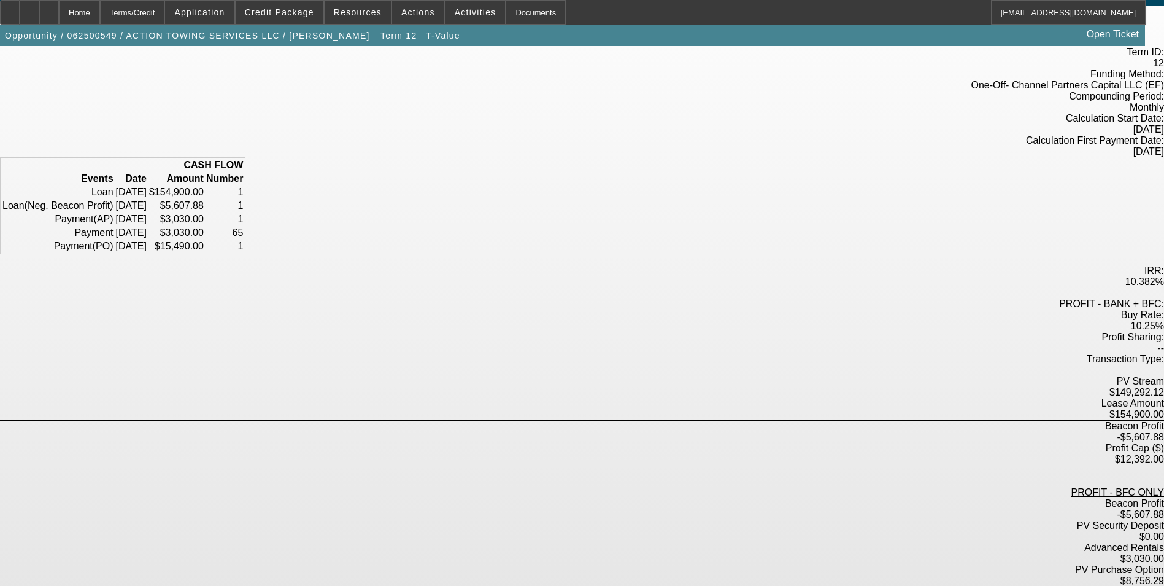
drag, startPoint x: 566, startPoint y: 292, endPoint x: 614, endPoint y: 292, distance: 48.5
click at [614, 320] on div "10.25%" at bounding box center [582, 325] width 1164 height 11
drag, startPoint x: 660, startPoint y: 165, endPoint x: 705, endPoint y: 163, distance: 44.9
click at [204, 186] on td "$154,900.00" at bounding box center [177, 192] width 56 height 12
drag, startPoint x: 559, startPoint y: 342, endPoint x: 619, endPoint y: 337, distance: 60.4
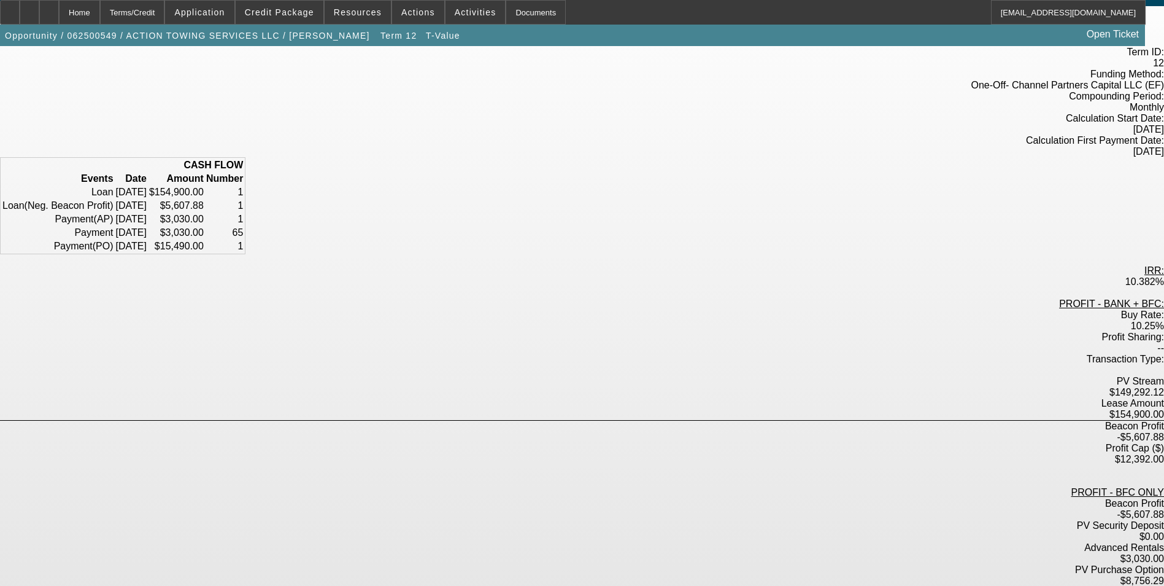
click at [619, 376] on div "PV Stream $149,292.12" at bounding box center [582, 387] width 1164 height 22
drag, startPoint x: 619, startPoint y: 337, endPoint x: 605, endPoint y: 365, distance: 31.0
click at [605, 432] on div "-$5,607.88" at bounding box center [582, 437] width 1164 height 11
drag, startPoint x: 605, startPoint y: 365, endPoint x: 619, endPoint y: 353, distance: 17.8
click at [619, 398] on div "Lease Amount $154,900.00" at bounding box center [582, 409] width 1164 height 23
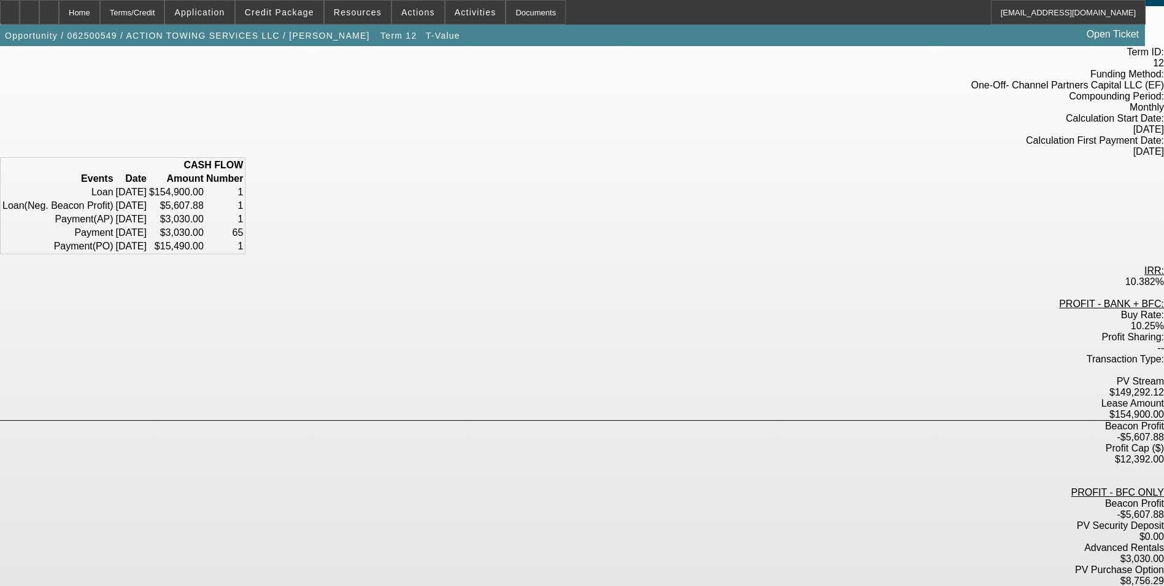
drag, startPoint x: 619, startPoint y: 353, endPoint x: 606, endPoint y: 363, distance: 16.6
click at [606, 432] on div "-$5,607.88" at bounding box center [582, 437] width 1164 height 11
drag, startPoint x: 606, startPoint y: 363, endPoint x: 571, endPoint y: 364, distance: 34.4
click at [571, 432] on div "-$5,607.88" at bounding box center [582, 437] width 1164 height 11
drag, startPoint x: 570, startPoint y: 362, endPoint x: 612, endPoint y: 361, distance: 42.4
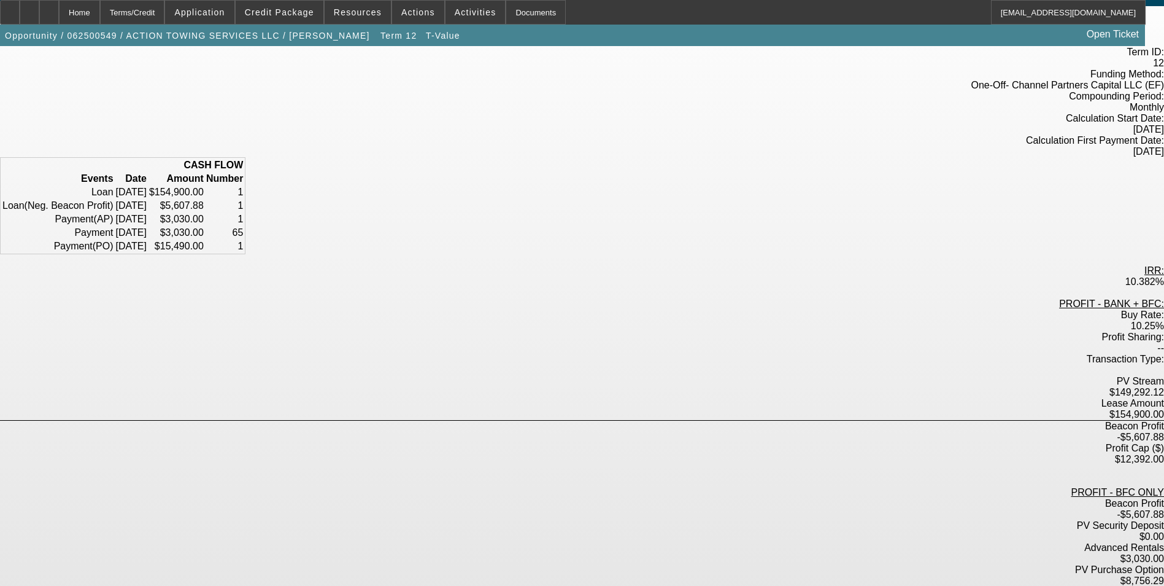
click at [612, 432] on div "-$5,607.88" at bounding box center [582, 437] width 1164 height 11
drag, startPoint x: 612, startPoint y: 361, endPoint x: 583, endPoint y: 354, distance: 30.4
click at [877, 409] on label "$154,900.00" at bounding box center [1137, 414] width 55 height 10
drag, startPoint x: 563, startPoint y: 351, endPoint x: 620, endPoint y: 347, distance: 56.6
click at [620, 398] on div "Lease Amount $154,900.00" at bounding box center [582, 409] width 1164 height 23
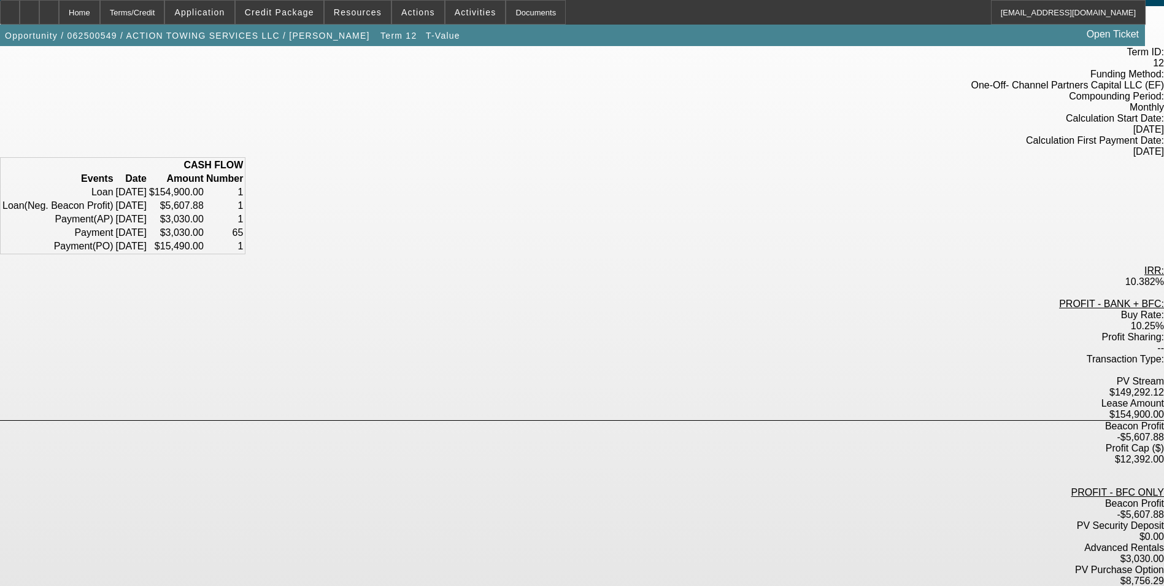
drag, startPoint x: 620, startPoint y: 347, endPoint x: 567, endPoint y: 367, distance: 56.3
click at [567, 432] on div "-$5,607.88" at bounding box center [582, 437] width 1164 height 11
drag, startPoint x: 557, startPoint y: 365, endPoint x: 621, endPoint y: 365, distance: 63.8
click at [621, 420] on div "Beacon Profit -$5,607.88" at bounding box center [582, 431] width 1164 height 22
drag, startPoint x: 562, startPoint y: 416, endPoint x: 607, endPoint y: 414, distance: 44.8
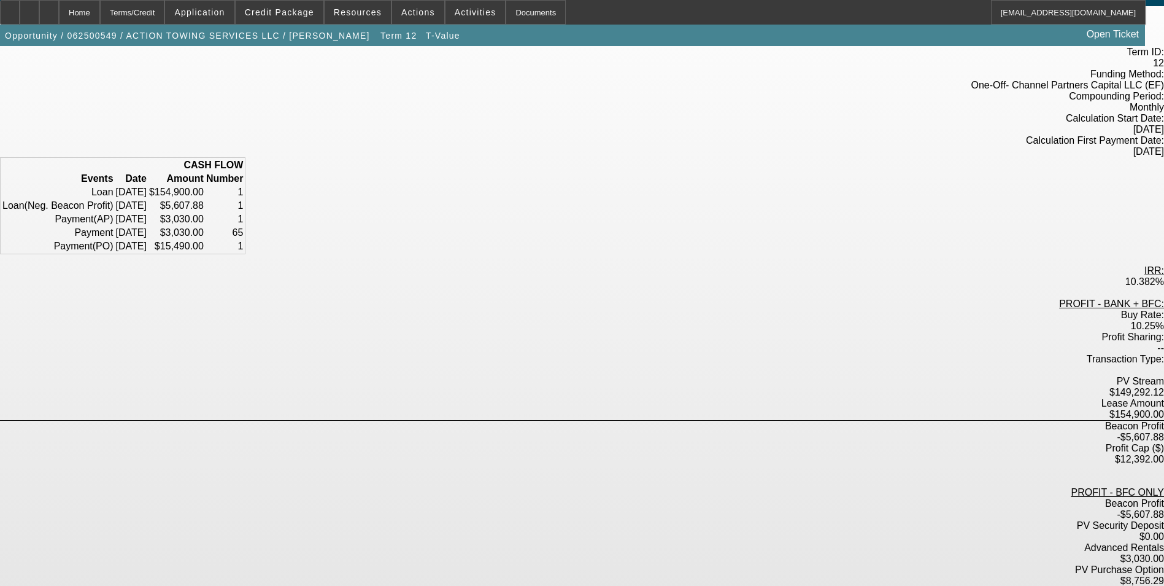
click at [607, 509] on div "-$5,607.88" at bounding box center [582, 514] width 1164 height 11
drag, startPoint x: 607, startPoint y: 414, endPoint x: 685, endPoint y: 295, distance: 142.3
click at [704, 267] on div "IRR: 10.382%" at bounding box center [582, 276] width 1164 height 22
drag, startPoint x: 562, startPoint y: 438, endPoint x: 610, endPoint y: 444, distance: 48.8
click at [610, 553] on div "$3,030.00" at bounding box center [582, 558] width 1164 height 11
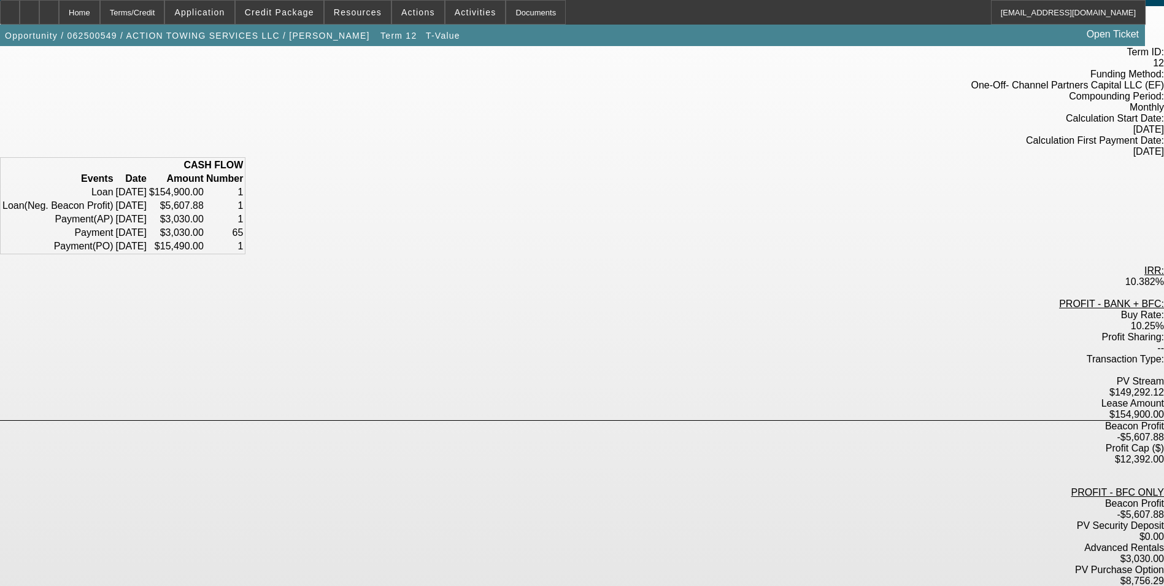
drag, startPoint x: 610, startPoint y: 444, endPoint x: 586, endPoint y: 449, distance: 25.2
click at [877, 575] on label "$8,756.29" at bounding box center [1143, 580] width 44 height 10
drag, startPoint x: 560, startPoint y: 454, endPoint x: 603, endPoint y: 451, distance: 42.5
click at [603, 575] on div "$8,756.29" at bounding box center [582, 580] width 1164 height 11
drag, startPoint x: 665, startPoint y: 241, endPoint x: 689, endPoint y: 239, distance: 24.6
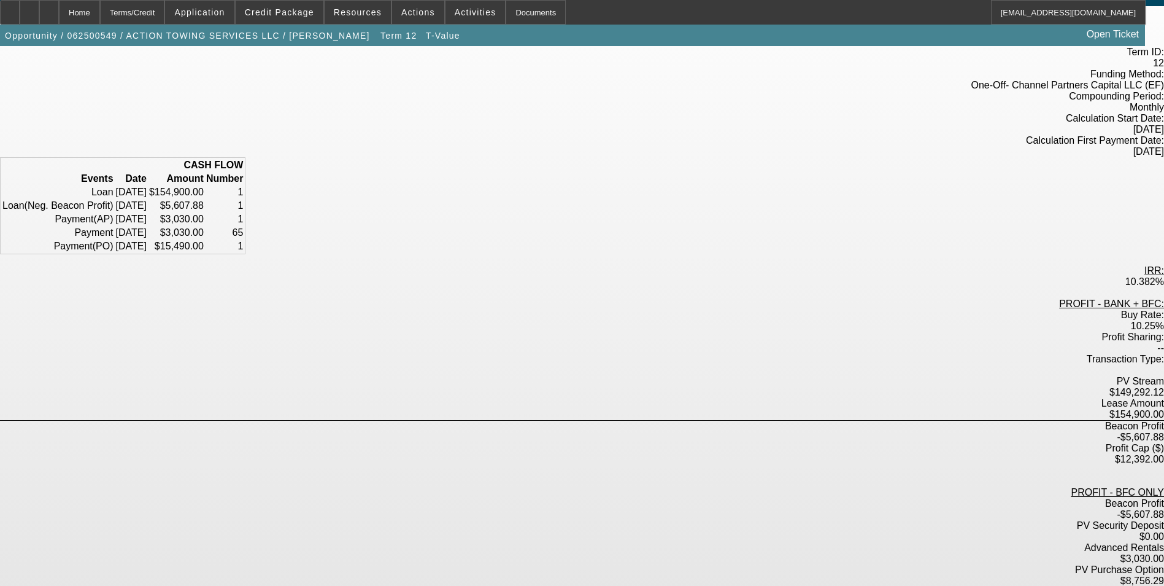
click at [204, 240] on td "$15,490.00" at bounding box center [177, 246] width 56 height 12
drag, startPoint x: 689, startPoint y: 239, endPoint x: 739, endPoint y: 235, distance: 49.9
click at [244, 240] on td "1" at bounding box center [225, 246] width 38 height 12
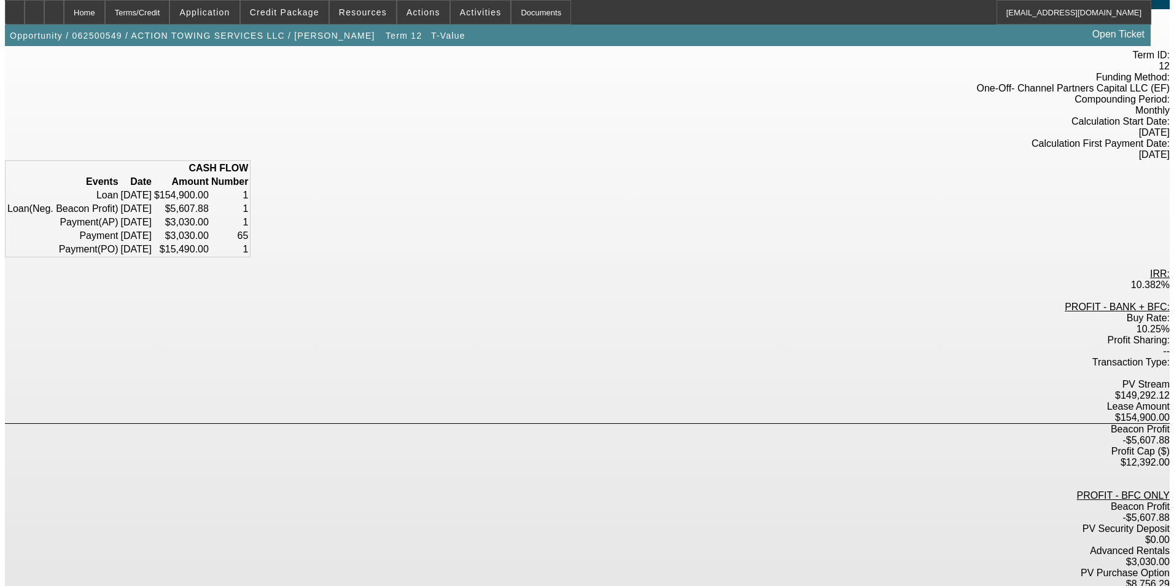
scroll to position [0, 0]
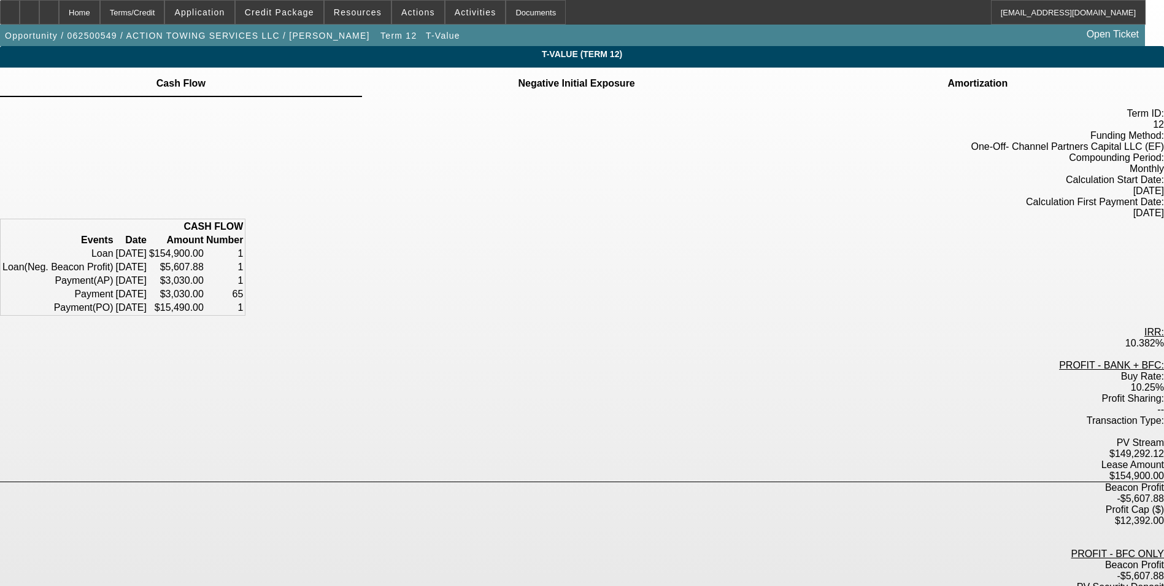
click at [568, 75] on span "Negative Initial Exposure" at bounding box center [576, 82] width 120 height 29
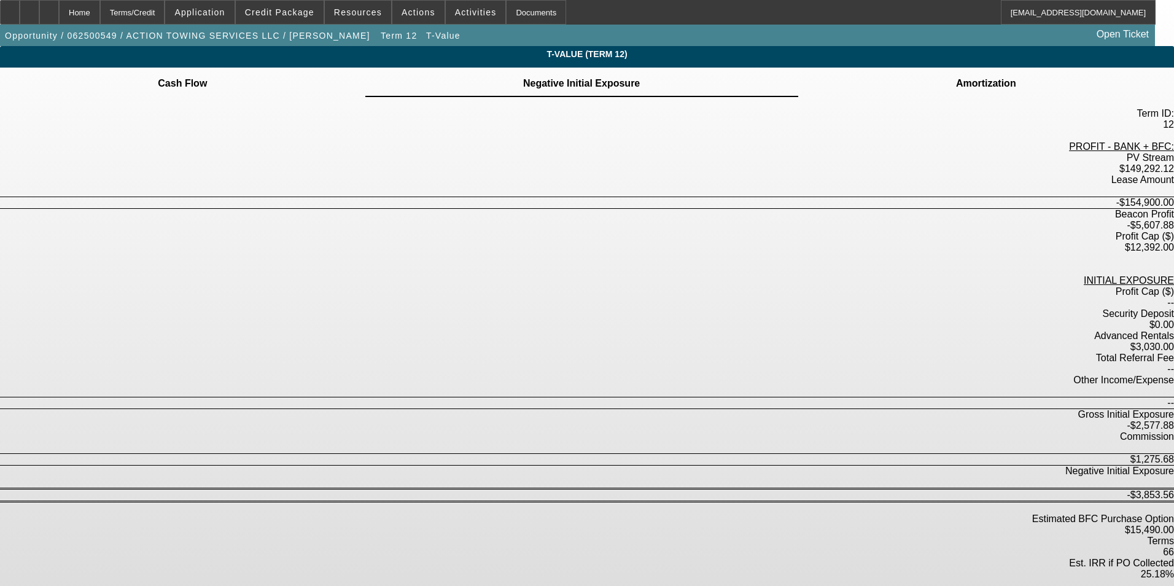
drag, startPoint x: 622, startPoint y: 149, endPoint x: 679, endPoint y: 151, distance: 57.8
click at [679, 163] on div "$149,292.12" at bounding box center [587, 168] width 1174 height 11
drag, startPoint x: 679, startPoint y: 151, endPoint x: 675, endPoint y: 169, distance: 18.3
click at [675, 220] on div "-$5,607.88" at bounding box center [587, 225] width 1174 height 11
drag, startPoint x: 675, startPoint y: 169, endPoint x: 672, endPoint y: 249, distance: 80.5
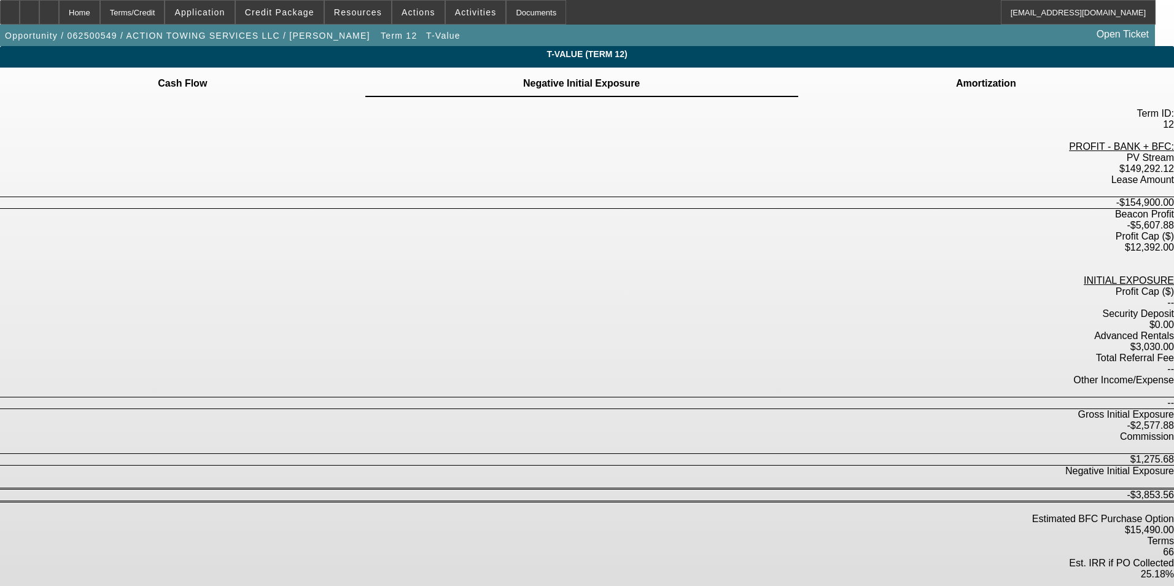
click at [672, 341] on div "$3,030.00" at bounding box center [587, 346] width 1174 height 11
drag, startPoint x: 633, startPoint y: 282, endPoint x: 684, endPoint y: 282, distance: 50.3
click at [684, 420] on div "-$2,577.88" at bounding box center [587, 425] width 1174 height 11
click at [643, 454] on div "$1,275.68" at bounding box center [587, 460] width 1174 height 12
drag, startPoint x: 630, startPoint y: 290, endPoint x: 679, endPoint y: 290, distance: 48.5
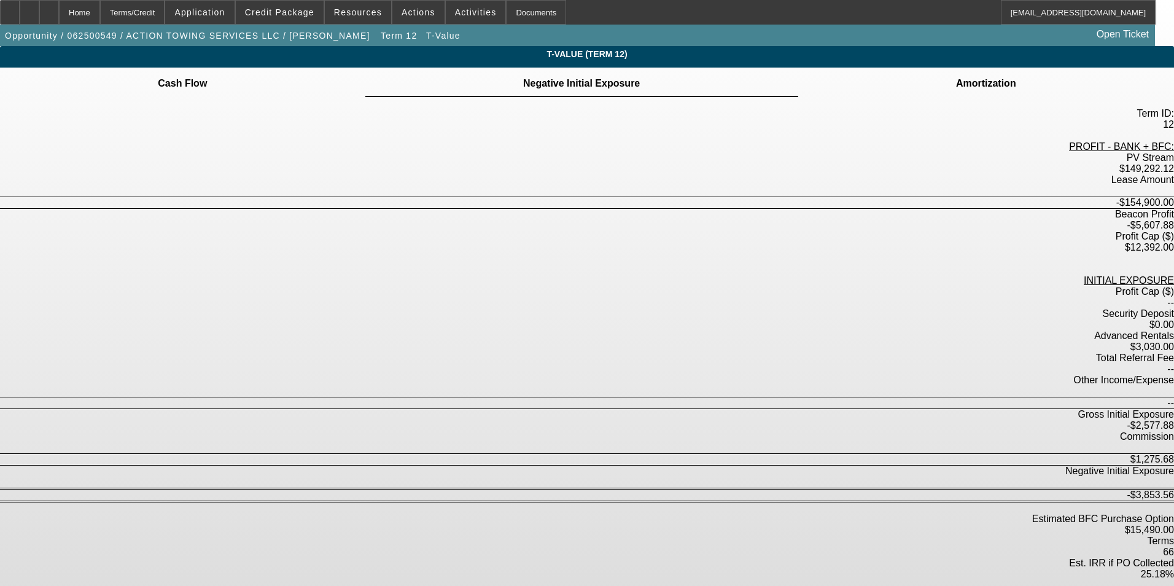
click at [679, 454] on div "$1,275.68" at bounding box center [587, 460] width 1174 height 12
drag, startPoint x: 679, startPoint y: 290, endPoint x: 614, endPoint y: 309, distance: 67.0
click at [614, 489] on div "-$3,853.56" at bounding box center [587, 495] width 1174 height 13
drag, startPoint x: 617, startPoint y: 303, endPoint x: 686, endPoint y: 312, distance: 68.8
click at [686, 312] on div "Term ID: 12 PROFIT - BANK + BFC: PV Stream $149,292.12 Lease Amount -$154,900.0…" at bounding box center [587, 360] width 1174 height 505
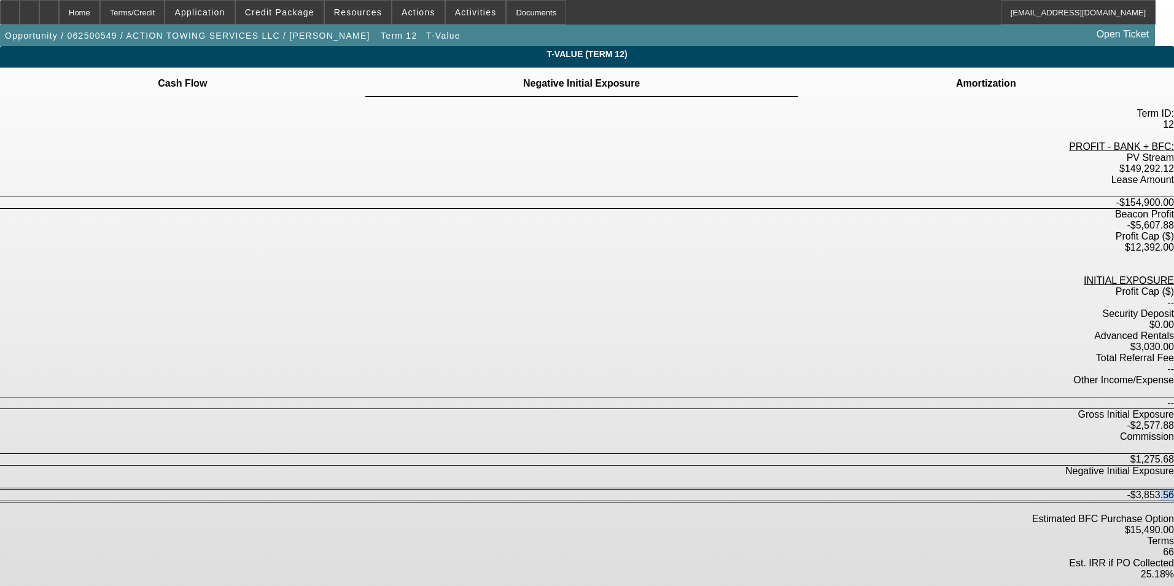
drag, startPoint x: 686, startPoint y: 312, endPoint x: 675, endPoint y: 331, distance: 21.5
click at [675, 524] on div "$15,490.00" at bounding box center [587, 529] width 1174 height 11
drag, startPoint x: 675, startPoint y: 331, endPoint x: 671, endPoint y: 352, distance: 21.2
click at [671, 568] on div "25.18%" at bounding box center [587, 573] width 1174 height 11
drag, startPoint x: 671, startPoint y: 352, endPoint x: 689, endPoint y: 311, distance: 44.2
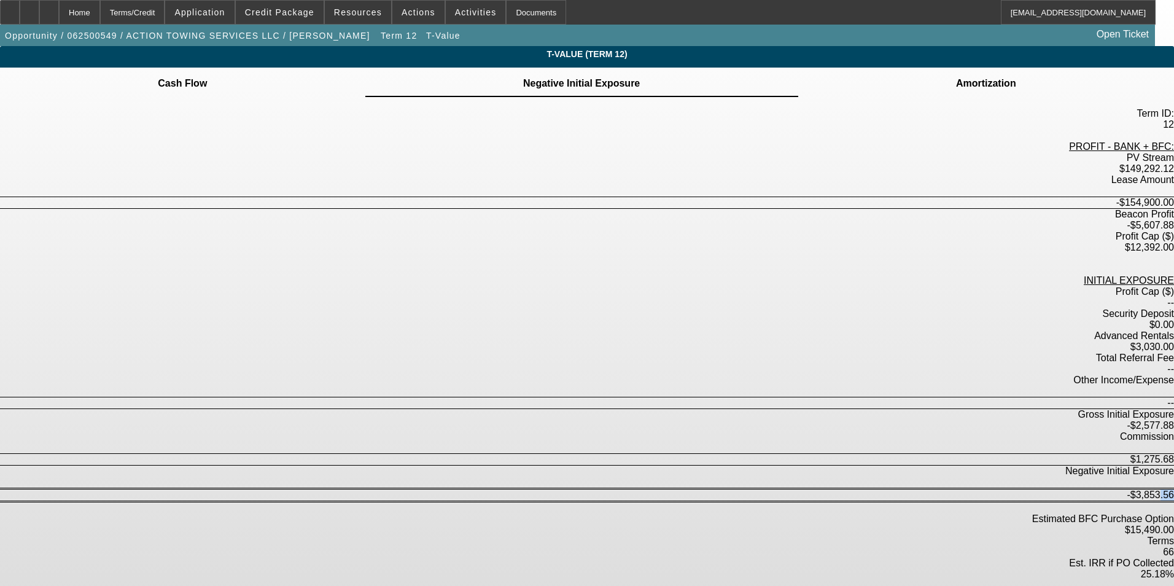
click at [689, 311] on div "Term ID: 12 PROFIT - BANK + BFC: PV Stream $149,292.12 Lease Amount -$154,900.0…" at bounding box center [587, 360] width 1174 height 505
drag, startPoint x: 689, startPoint y: 311, endPoint x: 649, endPoint y: 342, distance: 50.3
click at [649, 546] on div "66" at bounding box center [587, 551] width 1174 height 11
drag, startPoint x: 625, startPoint y: 329, endPoint x: 678, endPoint y: 331, distance: 52.2
click at [678, 524] on div "$15,490.00" at bounding box center [587, 529] width 1174 height 11
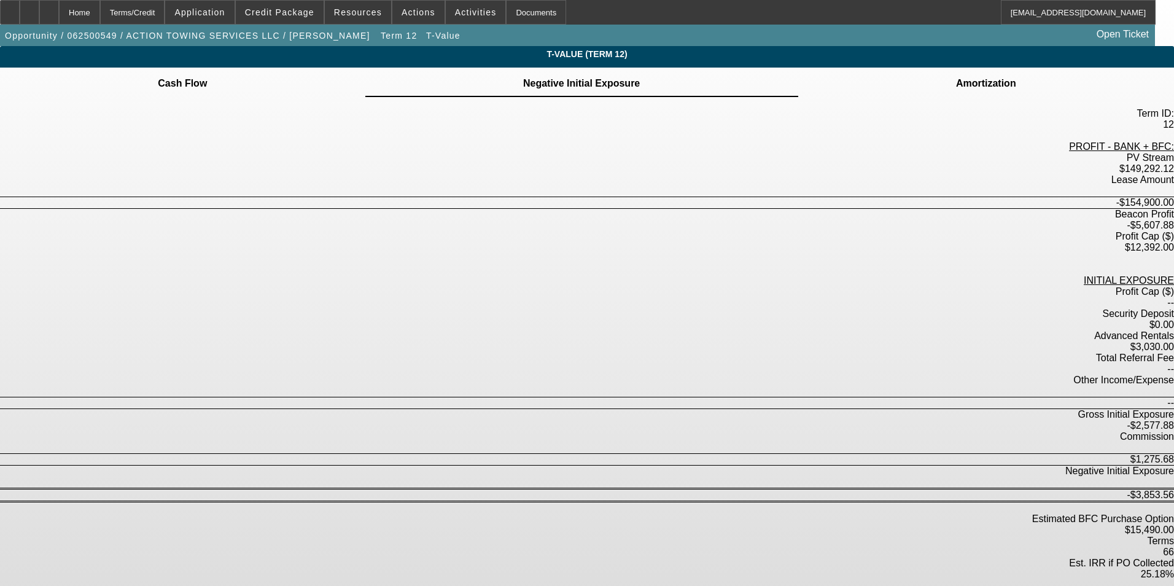
drag, startPoint x: 678, startPoint y: 331, endPoint x: 683, endPoint y: 309, distance: 22.0
click at [683, 489] on div "-$3,853.56" at bounding box center [587, 495] width 1174 height 13
drag, startPoint x: 683, startPoint y: 309, endPoint x: 668, endPoint y: 158, distance: 151.7
click at [668, 197] on div "-$154,900.00" at bounding box center [587, 203] width 1174 height 12
click at [377, 42] on span "button" at bounding box center [398, 35] width 42 height 29
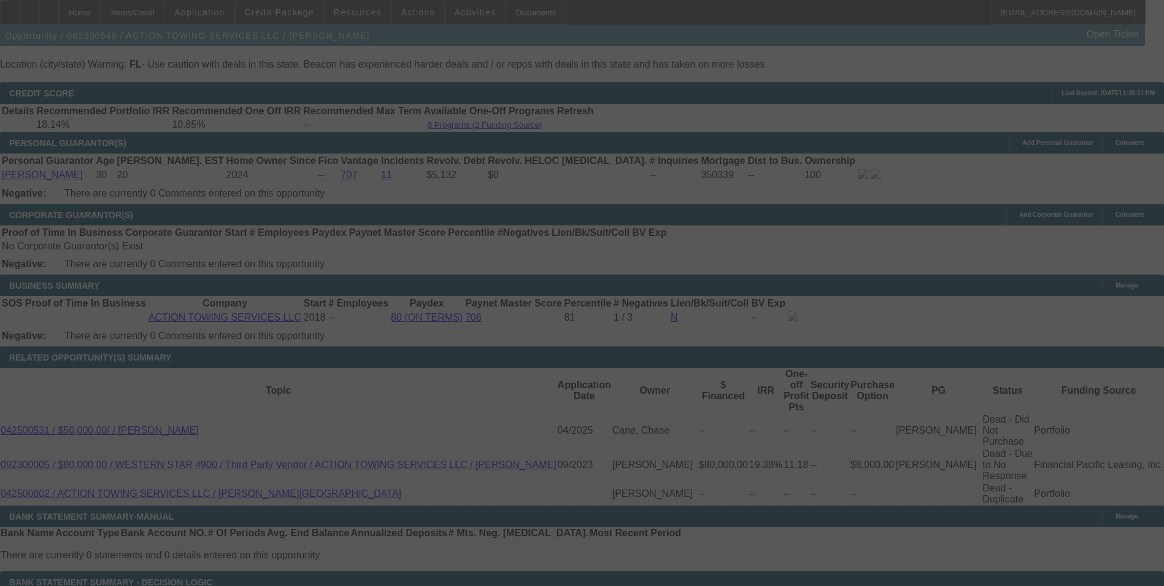
scroll to position [1827, 0]
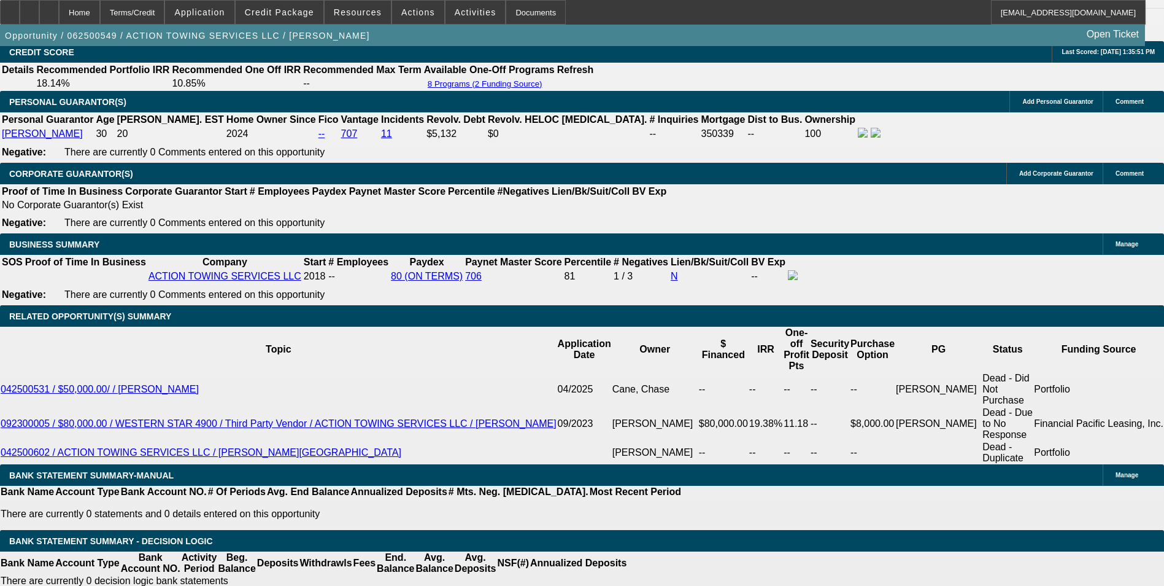
select select "0"
select select "3"
select select "0.1"
select select "4"
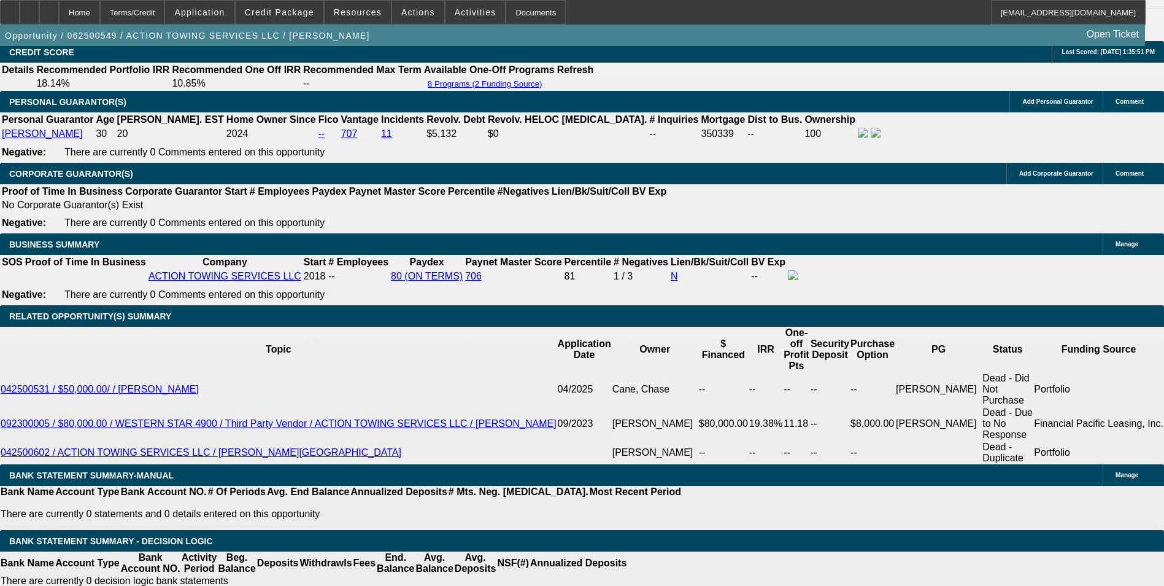
select select "0"
select select "3"
select select "0.1"
select select "4"
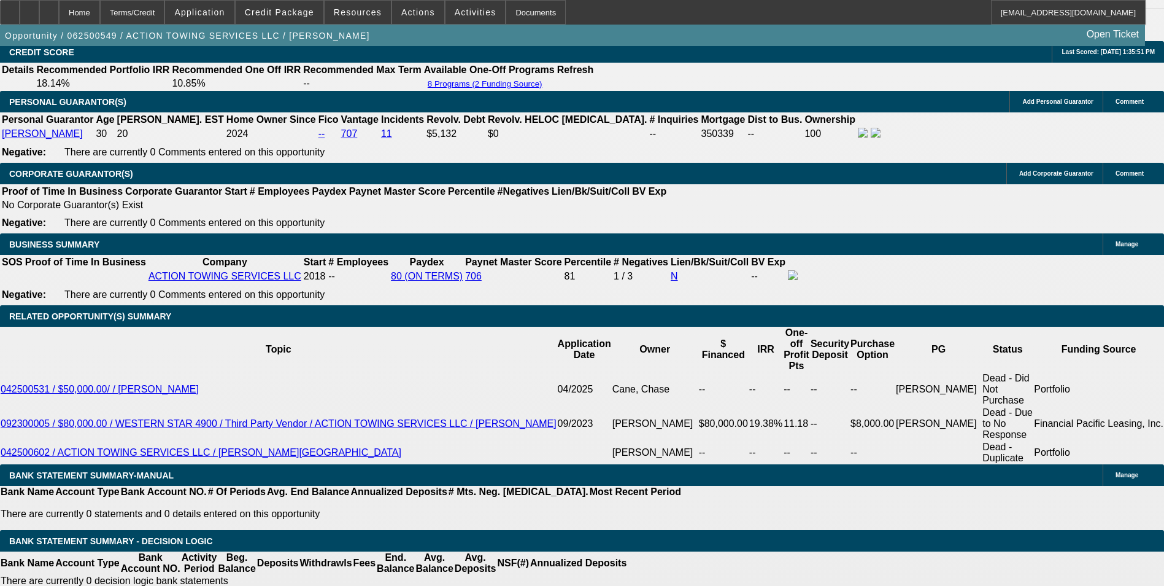
select select "0"
select select "3"
select select "0.1"
select select "4"
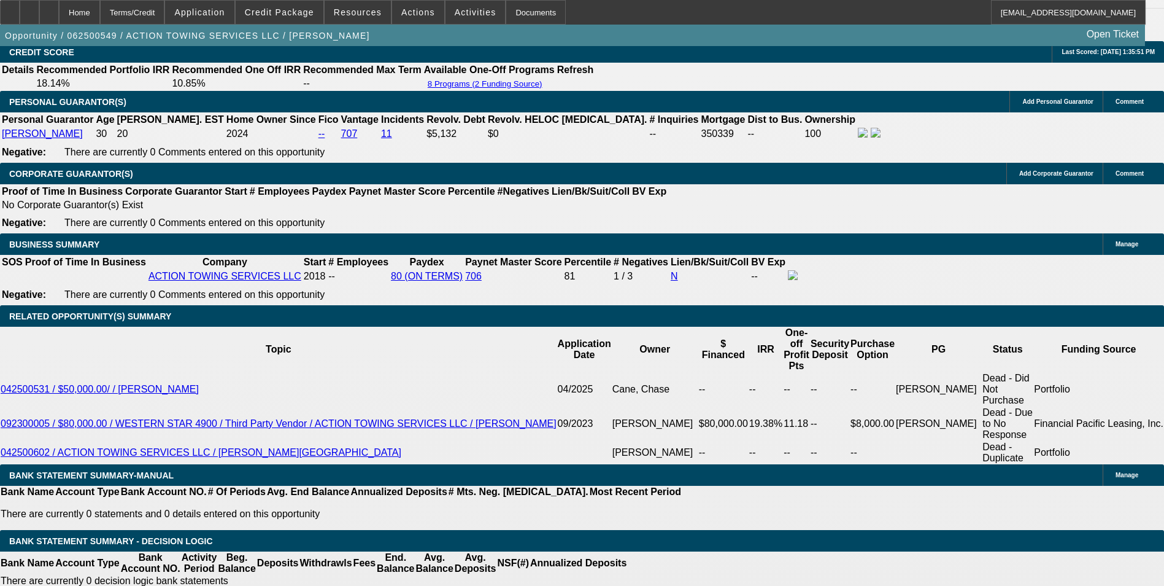
select select "0"
select select "0.1"
select select "4"
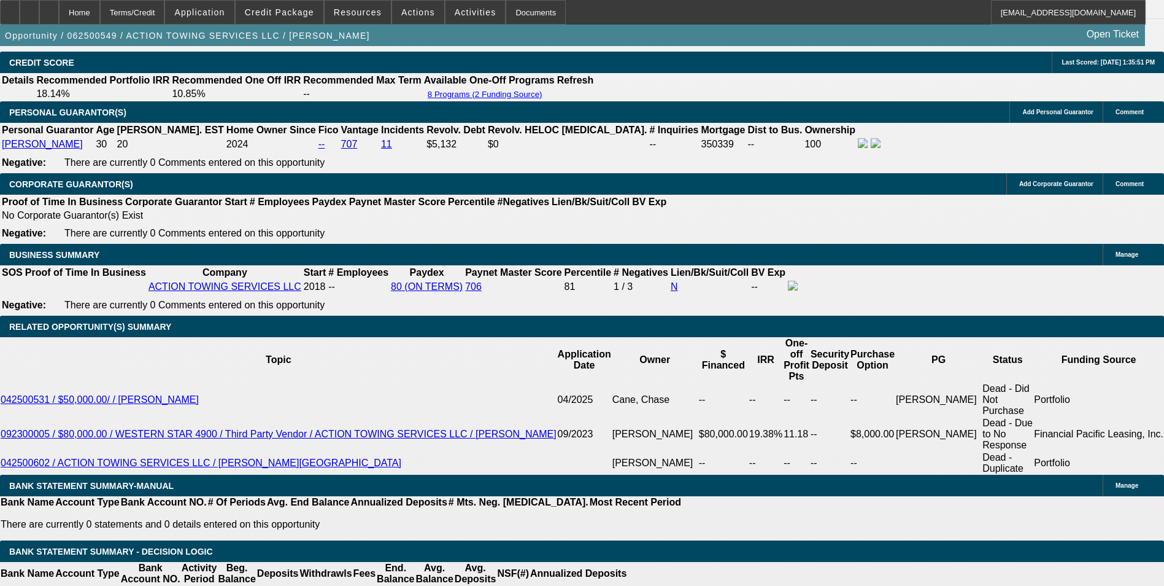
scroll to position [1704, 0]
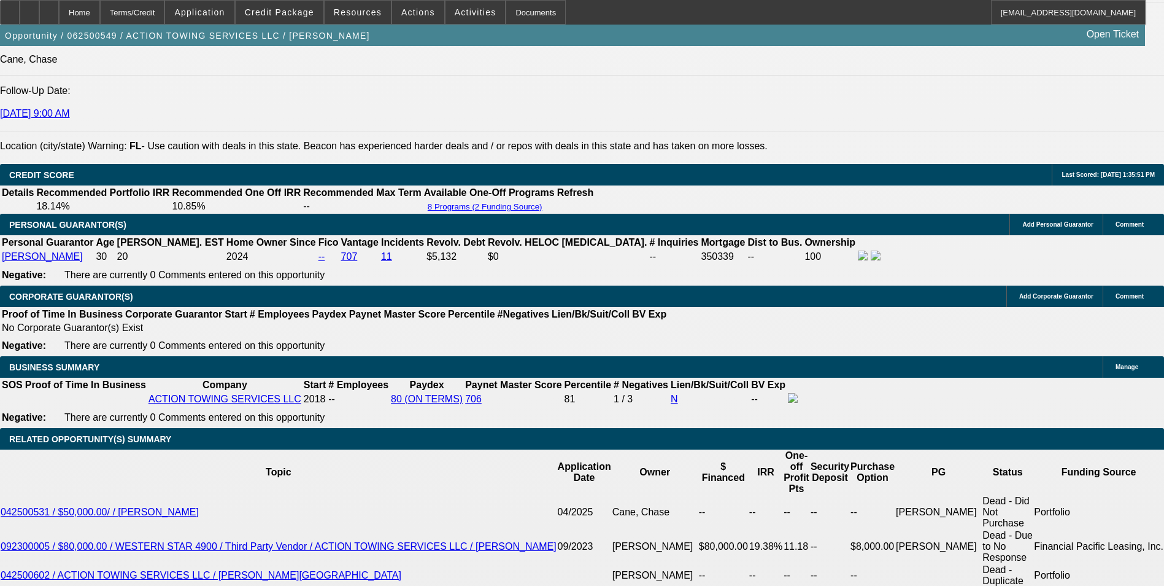
select select "0"
select select "2"
select select "0.1"
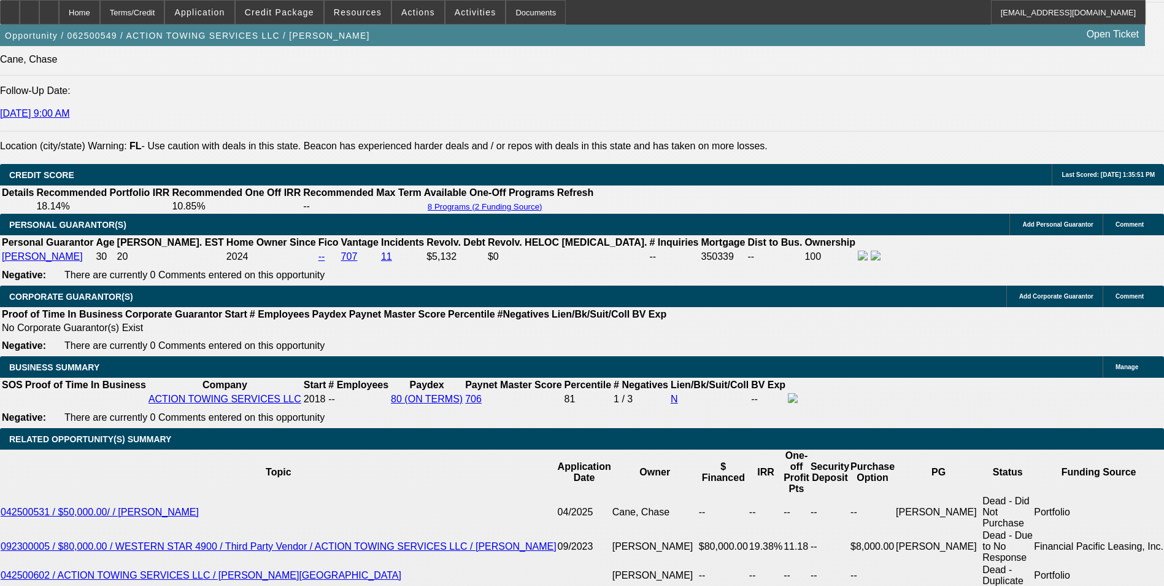
select select "4"
select select "0"
select select "2"
select select "0.1"
select select "4"
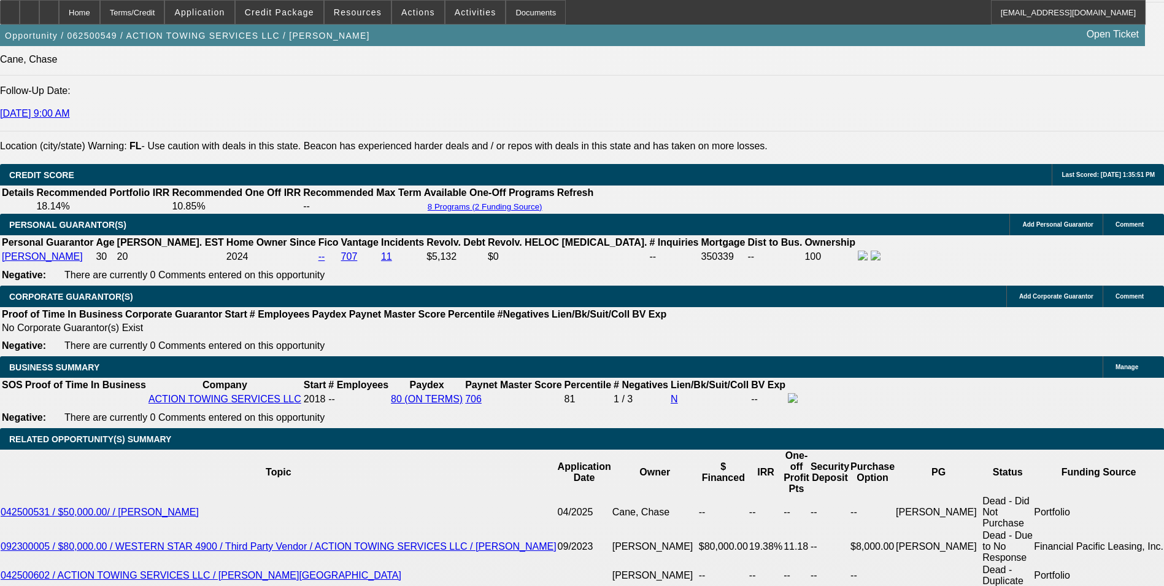
select select "0"
select select "2"
select select "0"
select select "6"
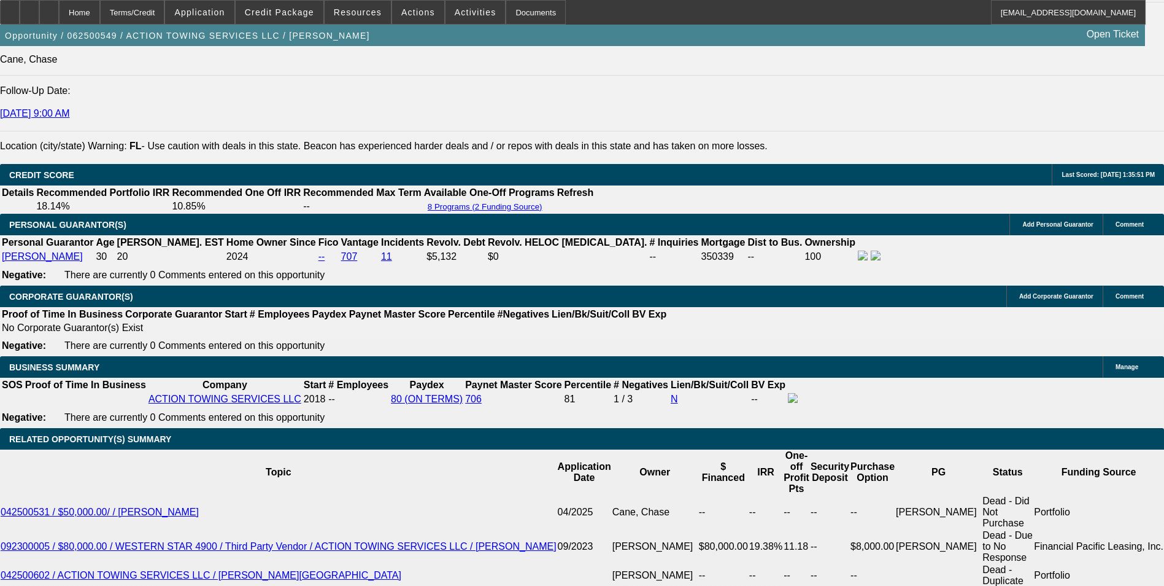
select select "0"
select select "6"
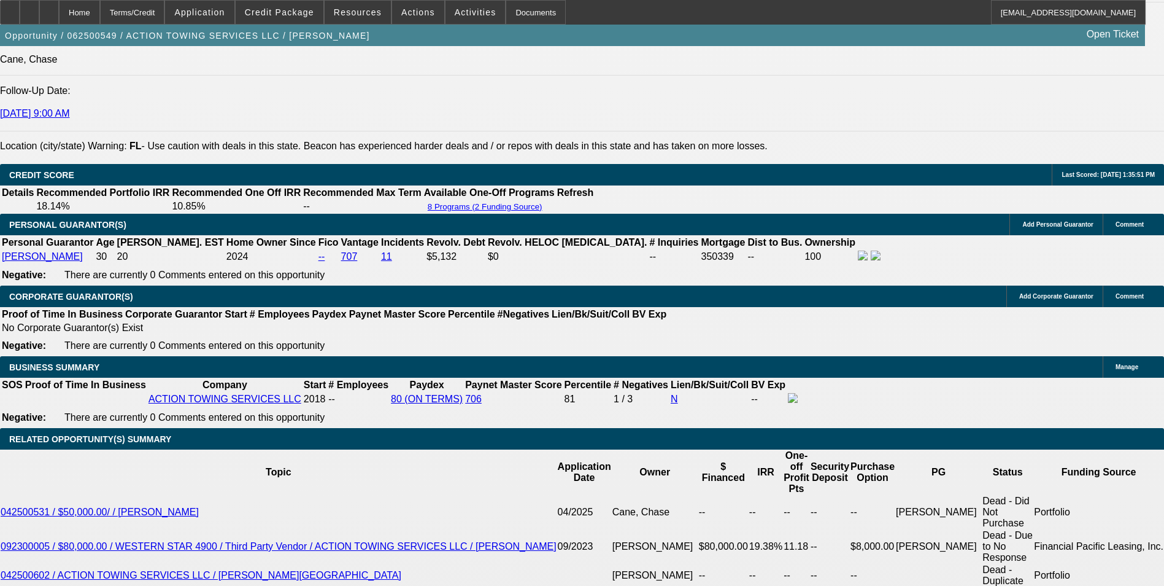
select select "0"
select select "3"
select select "0.1"
select select "4"
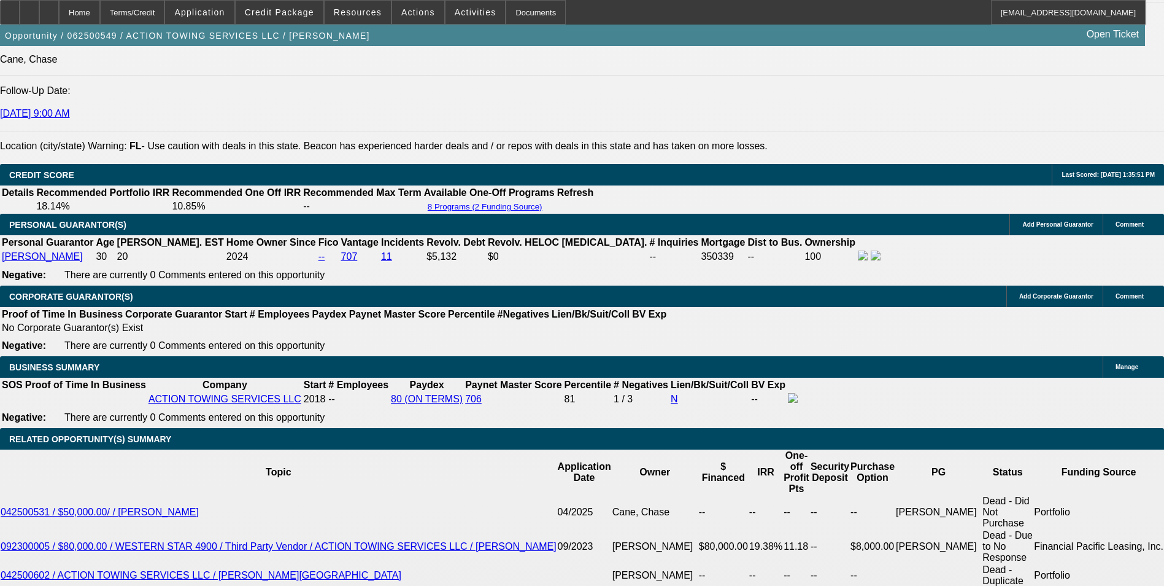
select select "0"
select select "3"
select select "0.1"
select select "4"
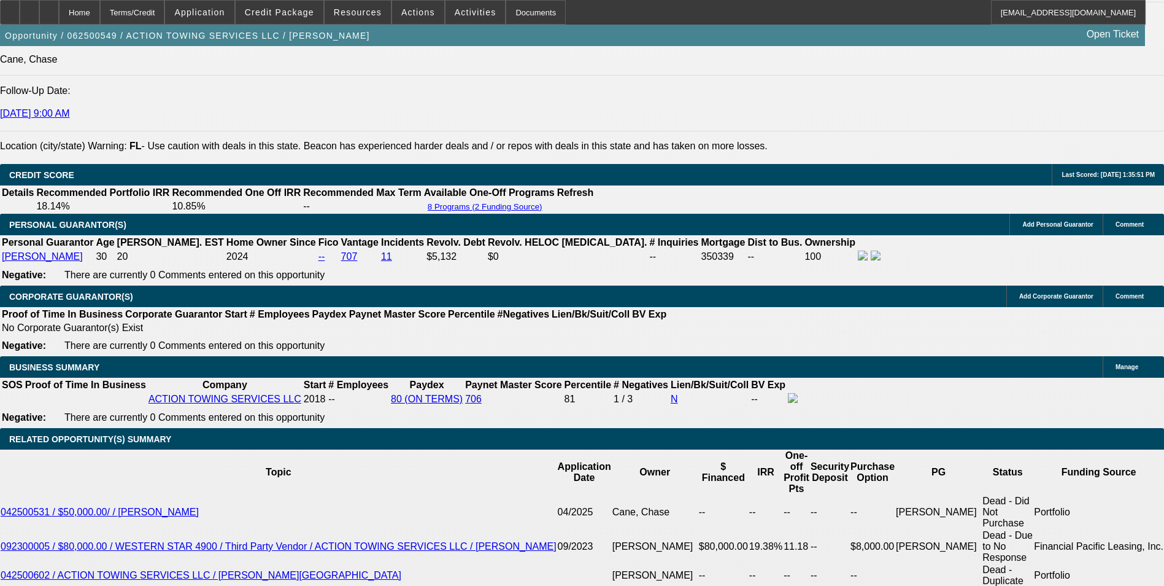
select select "0"
select select "3"
select select "0.1"
select select "4"
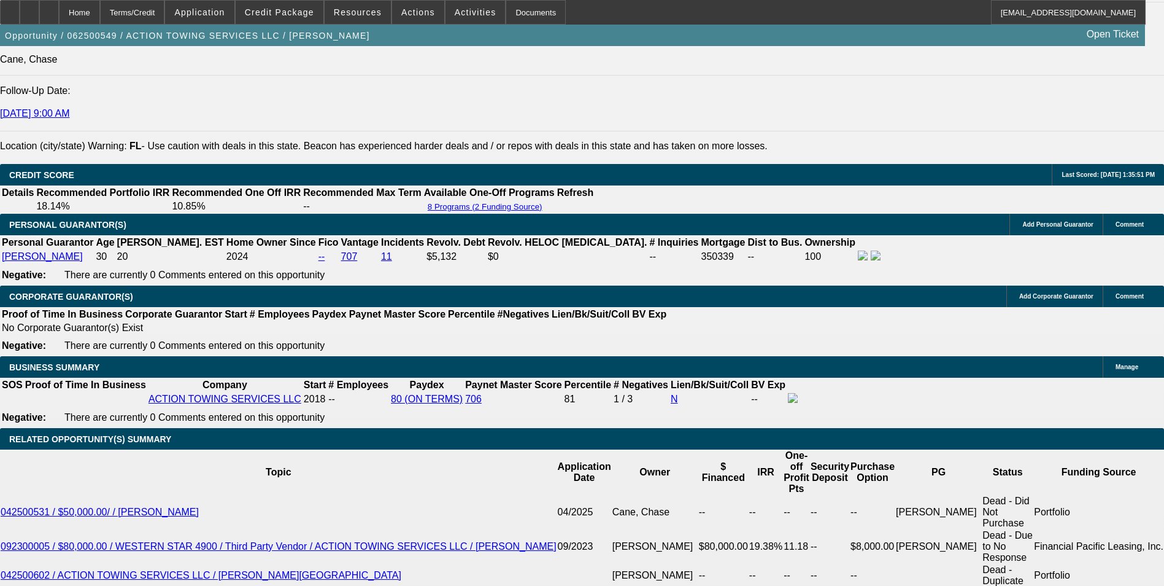
select select "0"
select select "0.1"
select select "4"
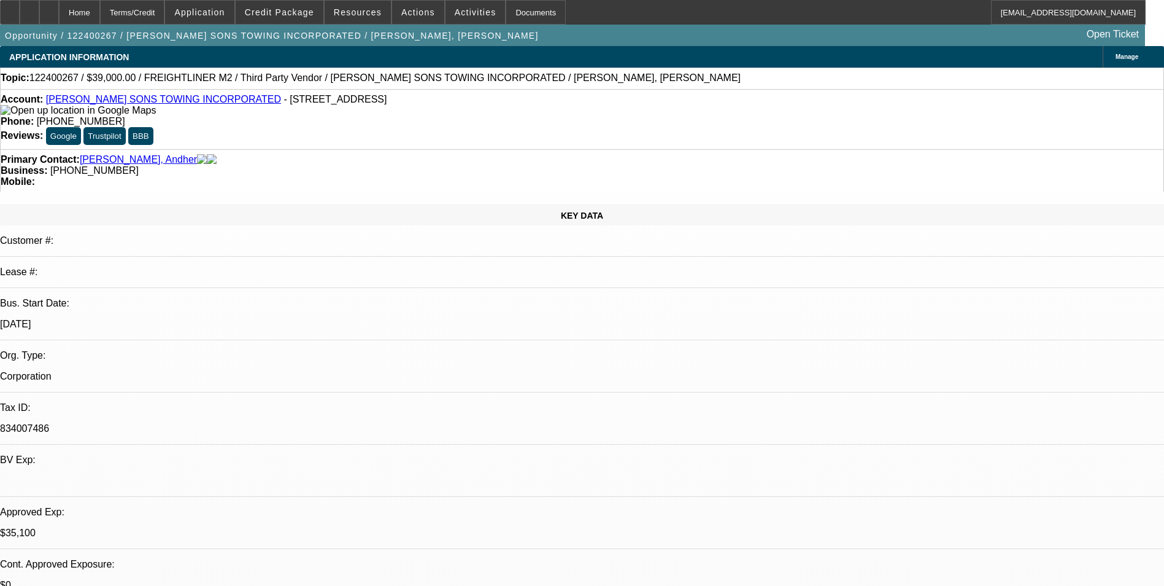
select select "0"
select select "6"
select select "0"
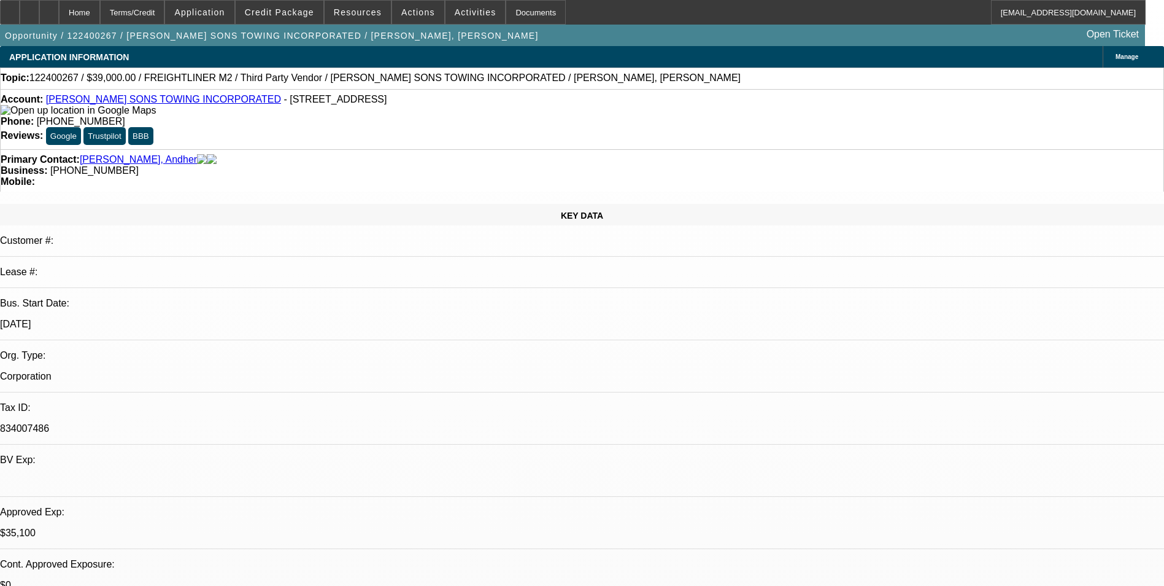
select select "0"
select select "6"
select select "0"
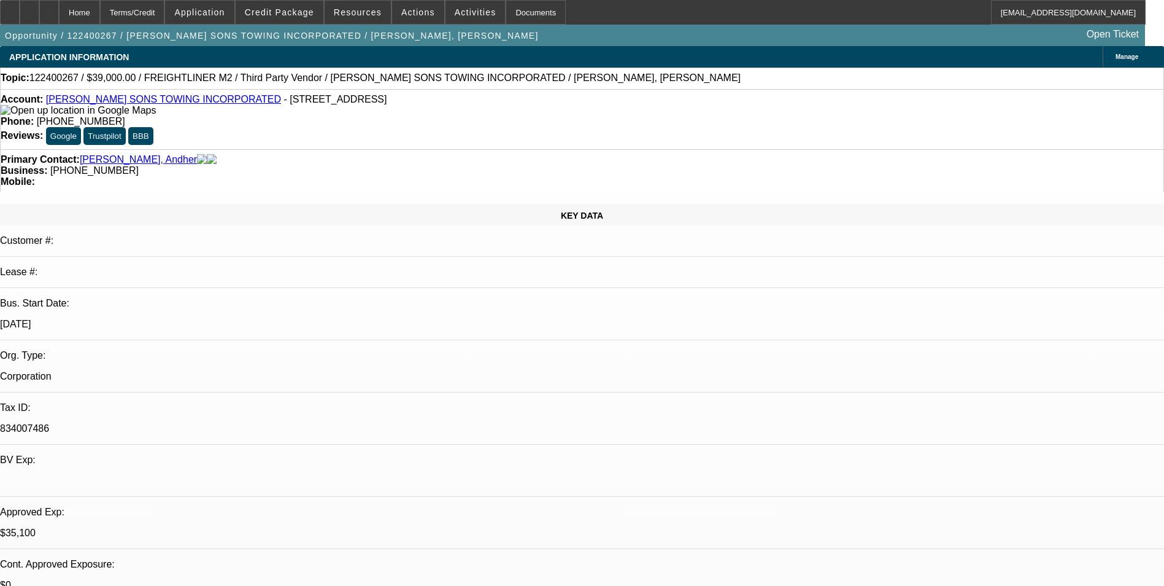
select select "0"
select select "6"
select select "0"
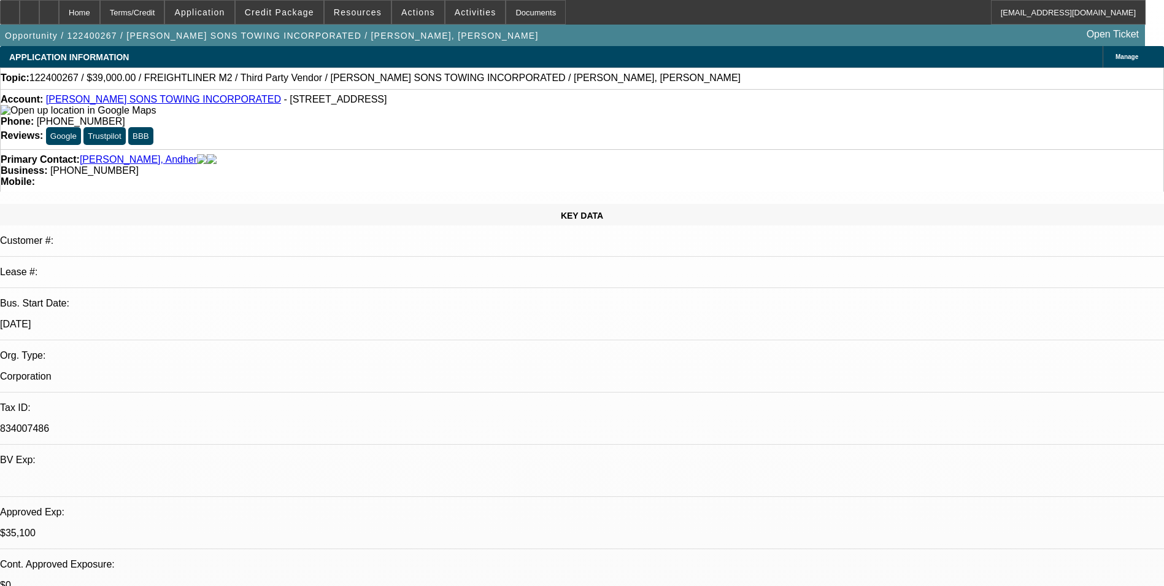
select select "6"
